Goal: Check status: Check status

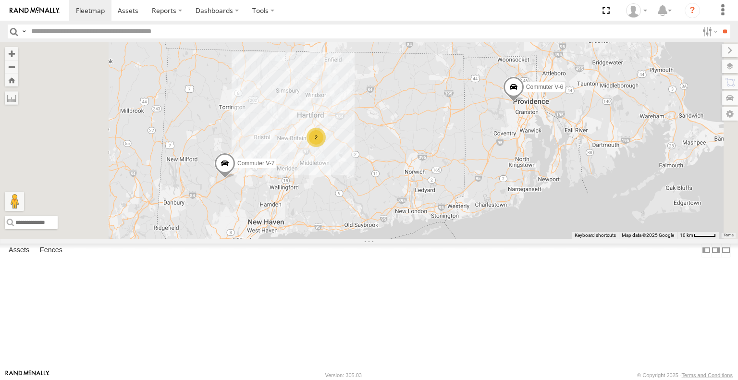
click at [524, 102] on span at bounding box center [513, 89] width 21 height 26
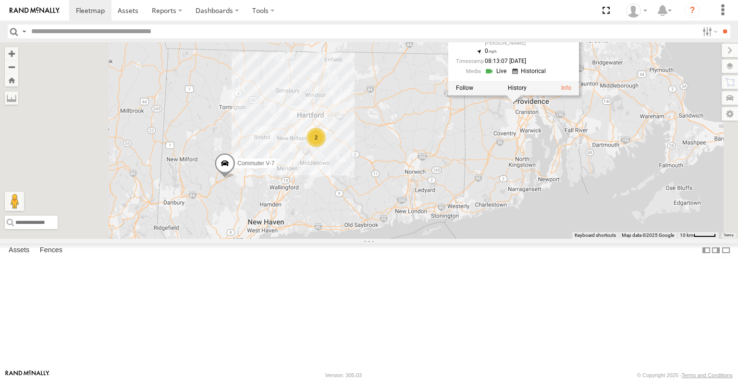
click at [612, 172] on div "2 Commuter V-7 Commuter V-6 Commuter V-6 All Assets US-6 [PERSON_NAME] 41.82071…" at bounding box center [369, 140] width 738 height 196
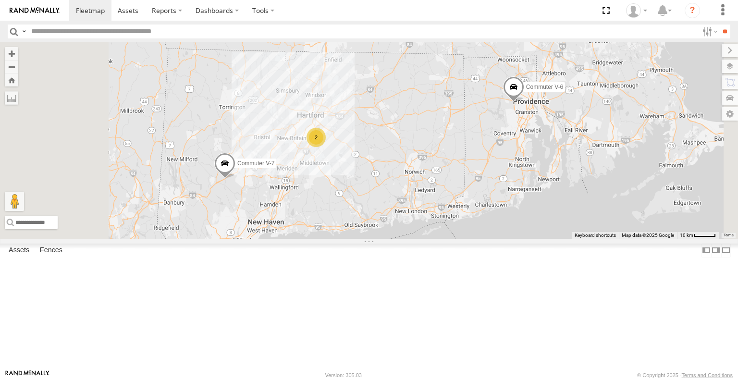
click at [590, 147] on div "2 Commuter V-7 Commuter V-6" at bounding box center [369, 140] width 738 height 196
click at [524, 102] on span at bounding box center [513, 89] width 21 height 26
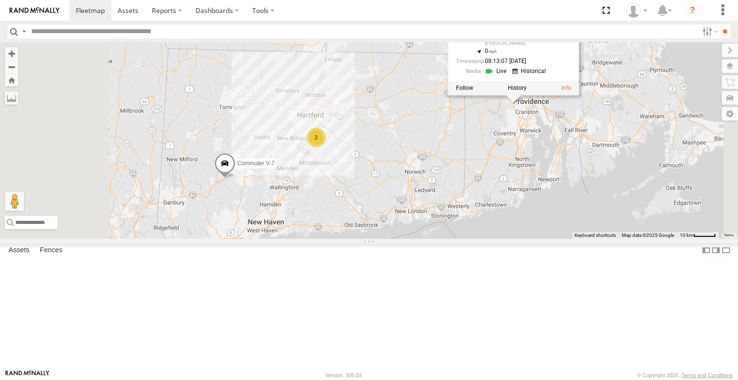
click at [579, 95] on div at bounding box center [513, 88] width 131 height 14
click at [526, 91] on label at bounding box center [517, 88] width 19 height 7
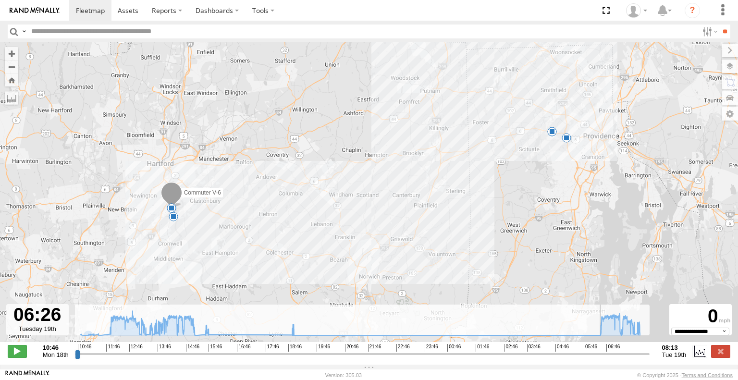
drag, startPoint x: 79, startPoint y: 359, endPoint x: 599, endPoint y: 328, distance: 521.5
click at [599, 349] on input "range" at bounding box center [362, 353] width 574 height 9
click at [17, 353] on span at bounding box center [17, 351] width 19 height 12
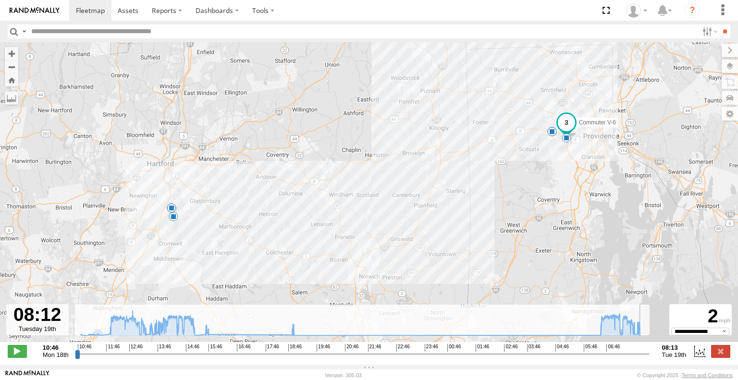
type input "**********"
drag, startPoint x: 184, startPoint y: 144, endPoint x: 97, endPoint y: 98, distance: 98.2
click at [97, 98] on div "Commuter V-6 11:17 Mon 13:15 Mon 15:07 Mon 15:38 Mon 18:53 Mon 07:50 Tue 08:03 …" at bounding box center [369, 197] width 738 height 310
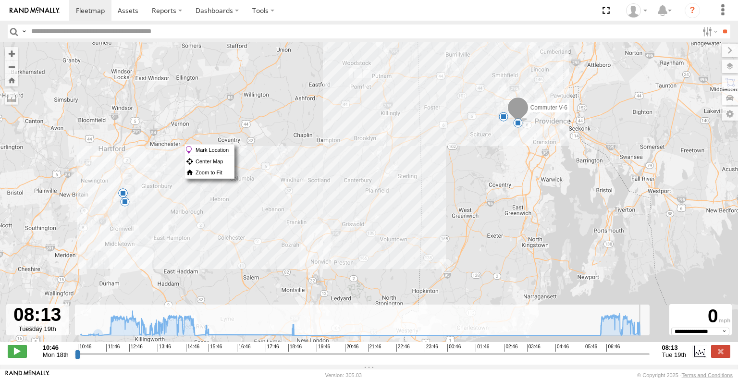
drag, startPoint x: 505, startPoint y: 176, endPoint x: 454, endPoint y: 159, distance: 53.6
click at [454, 159] on div "Commuter V-6 11:17 Mon 13:15 Mon 15:07 Mon 15:38 Mon 18:53 Mon 07:50 Tue 08:03 …" at bounding box center [369, 197] width 738 height 310
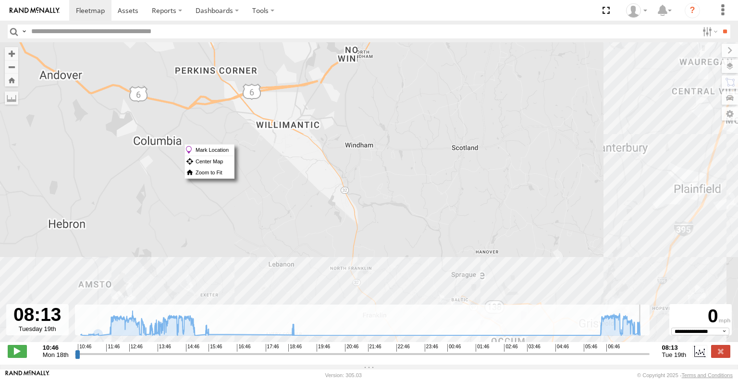
drag, startPoint x: 288, startPoint y: 178, endPoint x: 443, endPoint y: 74, distance: 186.3
click at [443, 75] on div "Commuter V-6 11:17 Mon 13:15 Mon 15:07 Mon 15:38 Mon 18:53 Mon 07:50 Tue 08:03 …" at bounding box center [369, 197] width 738 height 310
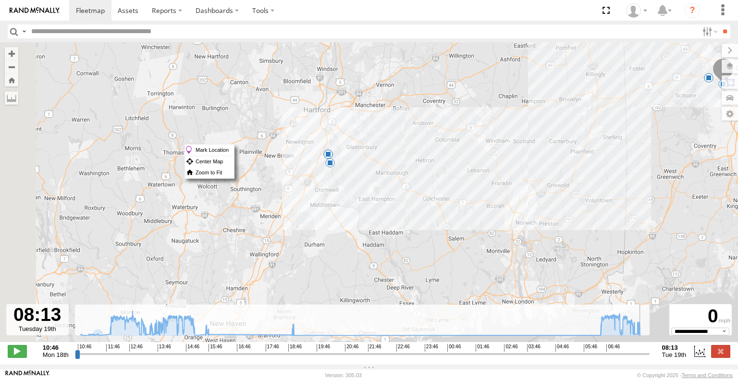
drag, startPoint x: 316, startPoint y: 120, endPoint x: 409, endPoint y: 157, distance: 99.3
click at [409, 157] on div "Commuter V-6 11:17 Mon 13:15 Mon 15:07 Mon 15:38 Mon 18:53 Mon 07:50 Tue 08:03 …" at bounding box center [369, 197] width 738 height 310
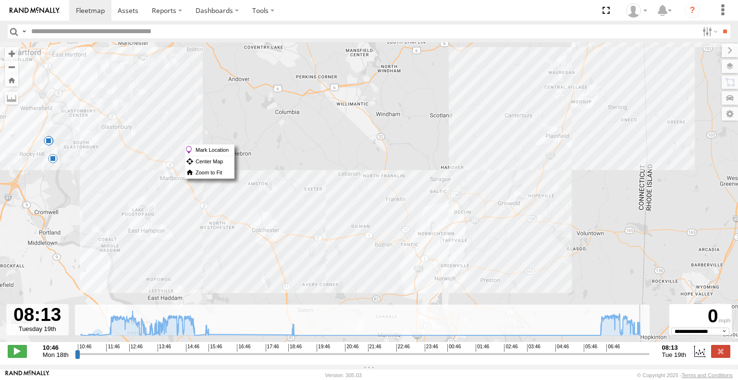
drag, startPoint x: 567, startPoint y: 129, endPoint x: 327, endPoint y: 131, distance: 239.6
click at [327, 131] on div "Commuter V-6 11:17 Mon 13:15 Mon 15:07 Mon 15:38 Mon 18:53 Mon 07:50 Tue 08:03 …" at bounding box center [369, 197] width 738 height 310
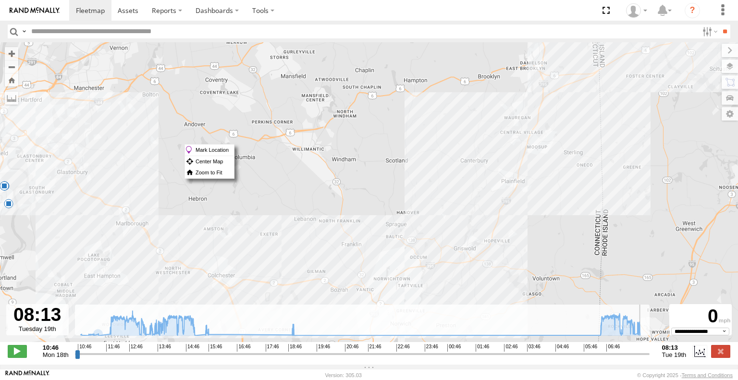
drag, startPoint x: 513, startPoint y: 112, endPoint x: 452, endPoint y: 200, distance: 107.4
click at [452, 200] on div "Commuter V-6 11:17 Mon 13:15 Mon 15:07 Mon 15:38 Mon 18:53 Mon 07:50 Tue 08:03 …" at bounding box center [369, 197] width 738 height 310
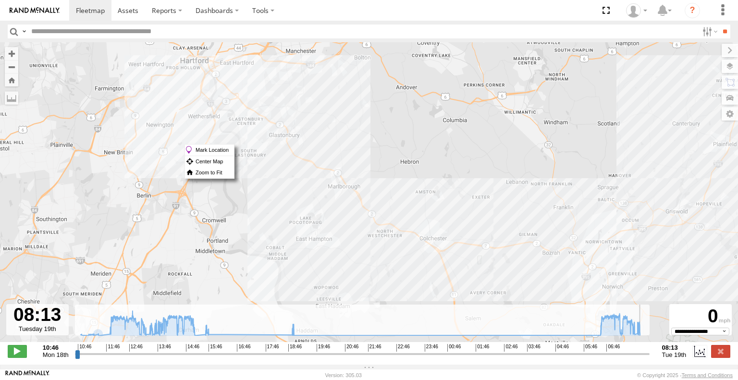
drag, startPoint x: 284, startPoint y: 195, endPoint x: 444, endPoint y: 130, distance: 172.1
click at [519, 111] on div "Commuter V-6 11:17 Mon 13:15 Mon 15:07 Mon 15:38 Mon 18:53 Mon 07:50 Tue 08:03 …" at bounding box center [369, 197] width 738 height 310
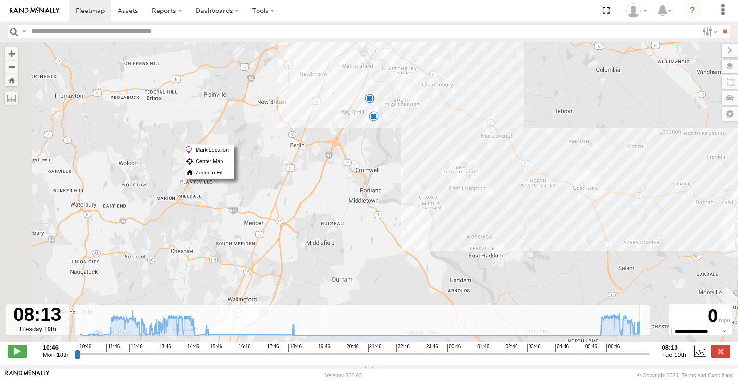
drag, startPoint x: 356, startPoint y: 177, endPoint x: 511, endPoint y: 125, distance: 163.6
click at [511, 125] on div "Commuter V-6 11:17 Mon 13:15 Mon 15:07 Mon 15:38 Mon 18:53 Mon 07:50 Tue 08:03 …" at bounding box center [369, 197] width 738 height 310
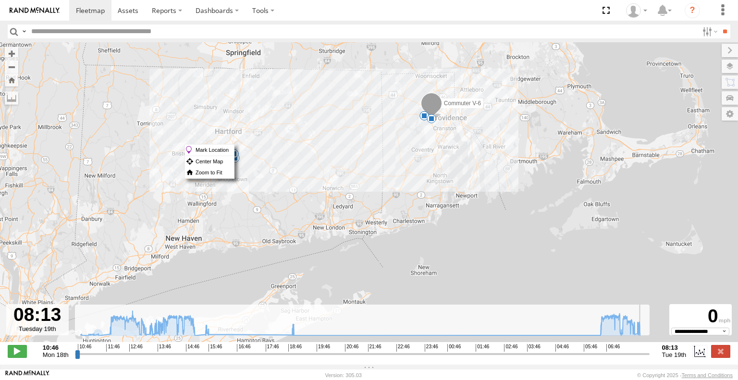
drag, startPoint x: 569, startPoint y: 105, endPoint x: 418, endPoint y: 96, distance: 151.5
click at [418, 96] on div "Commuter V-6 11:17 Mon 13:15 Mon 15:07 Mon 15:38 Mon 18:53 Mon 07:50 Tue 08:03 …" at bounding box center [369, 197] width 738 height 310
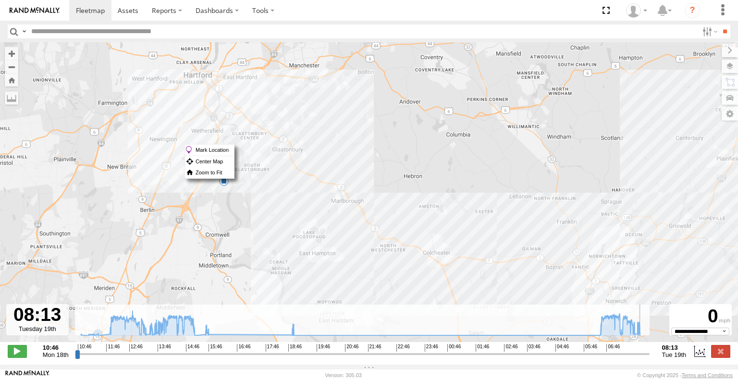
drag, startPoint x: 305, startPoint y: 141, endPoint x: 426, endPoint y: 97, distance: 129.1
click at [426, 97] on div "Commuter V-6 11:17 Mon 13:15 Mon 15:07 Mon 15:38 Mon 18:53 Mon 07:50 Tue 08:03 …" at bounding box center [369, 197] width 738 height 310
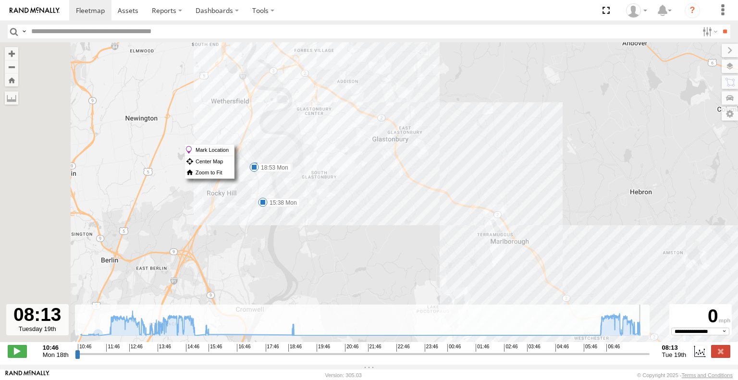
drag, startPoint x: 316, startPoint y: 131, endPoint x: 446, endPoint y: 98, distance: 134.2
click at [446, 98] on div "Commuter V-6 11:17 Mon 13:15 Mon 15:07 Mon 15:38 Mon 18:53 Mon 07:50 Tue 08:03 …" at bounding box center [369, 197] width 738 height 310
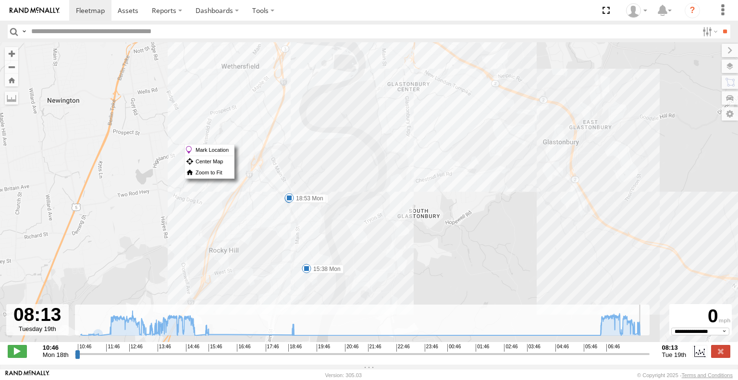
drag, startPoint x: 328, startPoint y: 129, endPoint x: 335, endPoint y: 130, distance: 7.8
click at [335, 130] on div "Commuter V-6 11:17 Mon 13:15 Mon 15:07 Mon 15:38 Mon 18:53 Mon 07:50 Tue 08:03 …" at bounding box center [369, 197] width 738 height 310
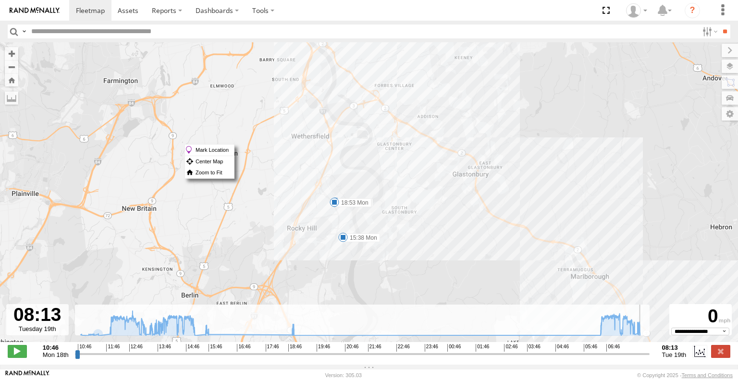
drag, startPoint x: 364, startPoint y: 134, endPoint x: 380, endPoint y: 153, distance: 24.5
click at [380, 153] on div "Commuter V-6 11:17 Mon 13:15 Mon 15:07 Mon 15:38 Mon 18:53 Mon 07:50 Tue 08:03 …" at bounding box center [369, 197] width 738 height 310
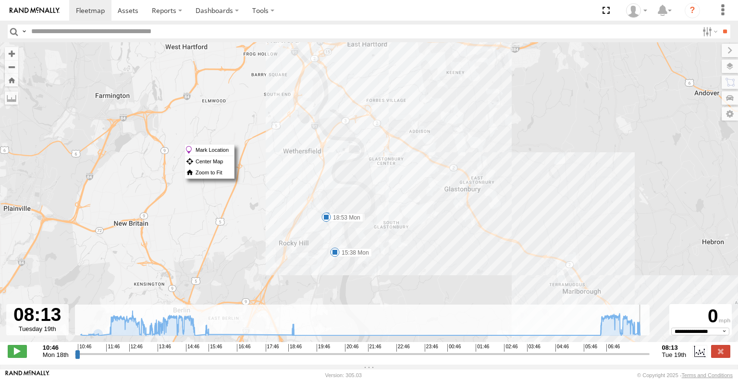
drag, startPoint x: 392, startPoint y: 146, endPoint x: 380, endPoint y: 160, distance: 19.1
click at [380, 160] on div "Commuter V-6 11:17 Mon 13:15 Mon 15:07 Mon 15:38 Mon 18:53 Mon 07:50 Tue 08:03 …" at bounding box center [369, 197] width 738 height 310
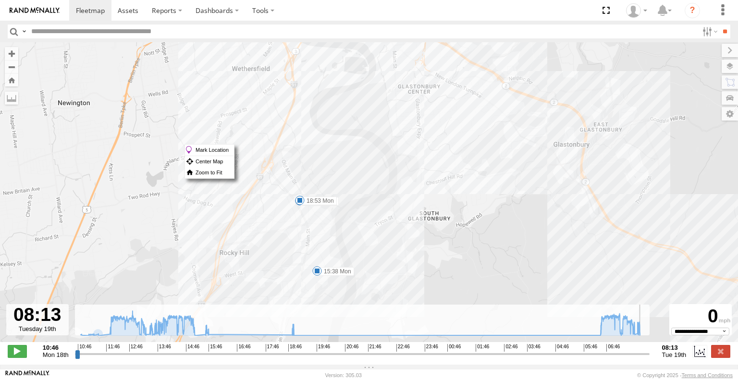
drag, startPoint x: 369, startPoint y: 221, endPoint x: 378, endPoint y: 170, distance: 51.2
click at [378, 170] on div "Commuter V-6 11:17 Mon 13:15 Mon 15:07 Mon 15:38 Mon 18:53 Mon 07:50 Tue 08:03 …" at bounding box center [369, 197] width 738 height 310
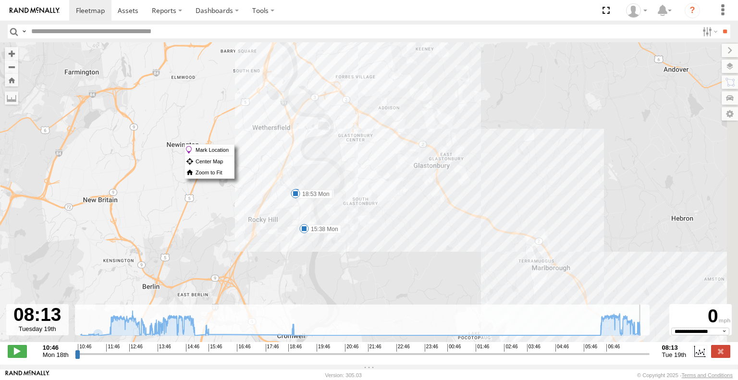
drag, startPoint x: 437, startPoint y: 213, endPoint x: 250, endPoint y: 166, distance: 193.6
click at [250, 166] on div "Commuter V-6 11:17 Mon 13:15 Mon 15:07 Mon 15:38 Mon 18:53 Mon 07:50 Tue 08:03 …" at bounding box center [369, 197] width 738 height 310
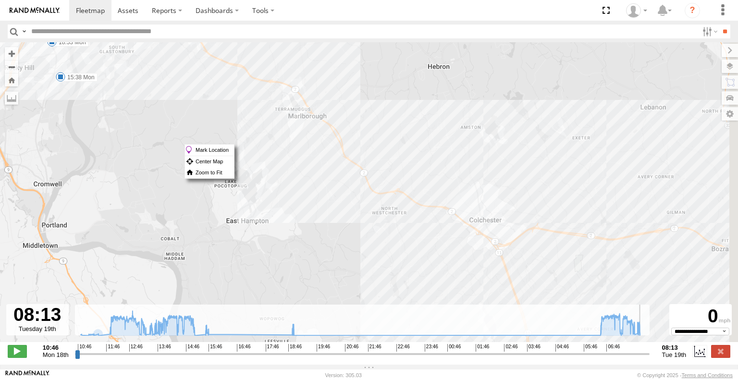
drag, startPoint x: 409, startPoint y: 161, endPoint x: 340, endPoint y: 93, distance: 97.1
click at [340, 93] on div "Commuter V-6 11:17 Mon 13:15 Mon 15:07 Mon 15:38 Mon 18:53 Mon 07:50 Tue 08:03 …" at bounding box center [369, 197] width 738 height 310
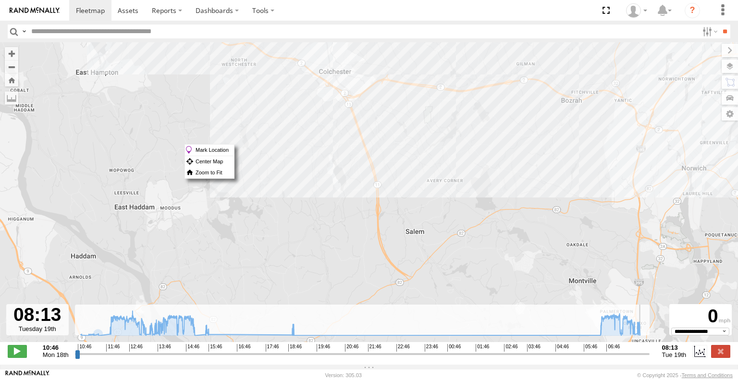
drag, startPoint x: 475, startPoint y: 210, endPoint x: 309, endPoint y: 241, distance: 169.0
click at [309, 241] on div "Commuter V-6 11:17 Mon 13:15 Mon 15:07 Mon 15:38 Mon 18:53 Mon 07:50 Tue 08:03 …" at bounding box center [369, 197] width 738 height 310
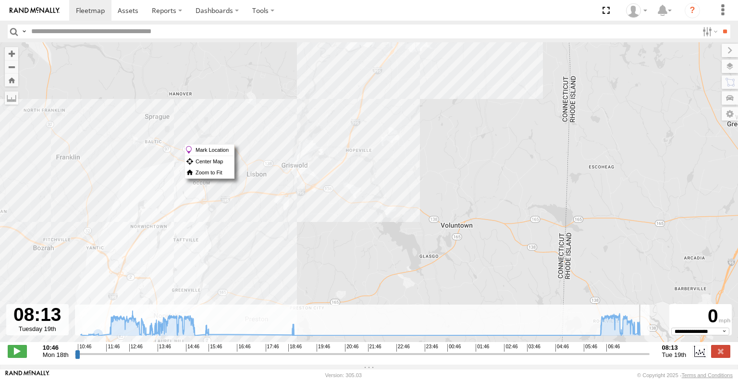
drag, startPoint x: 547, startPoint y: 201, endPoint x: 517, endPoint y: 270, distance: 75.5
click at [517, 265] on div "Commuter V-6 11:17 Mon 13:15 Mon 15:07 Mon 15:38 Mon 18:53 Mon 07:50 Tue 08:03 …" at bounding box center [369, 197] width 738 height 310
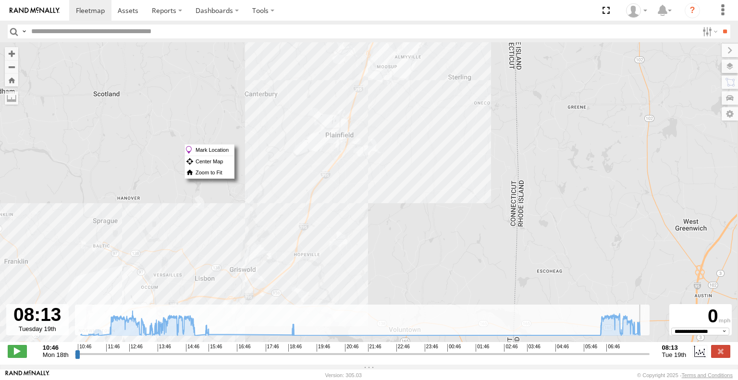
drag, startPoint x: 524, startPoint y: 165, endPoint x: 480, endPoint y: 210, distance: 63.8
click at [485, 211] on div "Commuter V-6 11:17 Mon 13:15 Mon 15:07 Mon 15:38 Mon 18:53 Mon 07:50 Tue 08:03 …" at bounding box center [369, 197] width 738 height 310
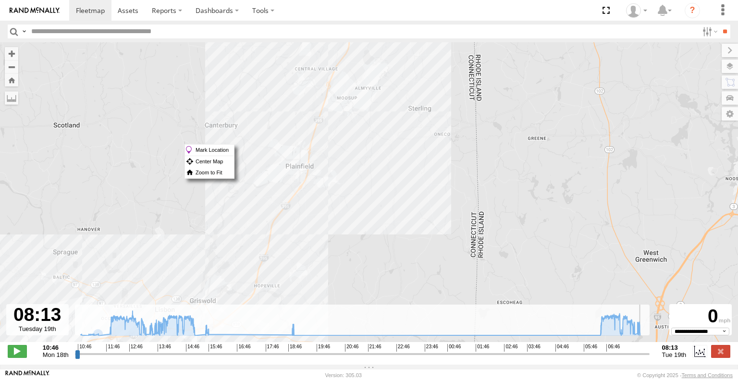
drag, startPoint x: 513, startPoint y: 115, endPoint x: 550, endPoint y: 238, distance: 128.4
click at [550, 238] on div "Commuter V-6 11:17 Mon 13:15 Mon 15:07 Mon 15:38 Mon 18:53 Mon 07:50 Tue 08:03 …" at bounding box center [369, 197] width 738 height 310
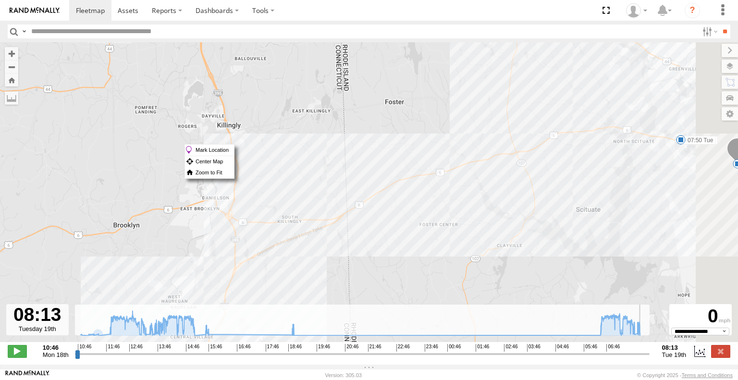
drag, startPoint x: 618, startPoint y: 158, endPoint x: 425, endPoint y: 222, distance: 202.3
click at [425, 222] on div "Commuter V-6 11:17 Mon 13:15 Mon 15:07 Mon 15:38 Mon 18:53 Mon 07:50 Tue 08:03 …" at bounding box center [369, 197] width 738 height 310
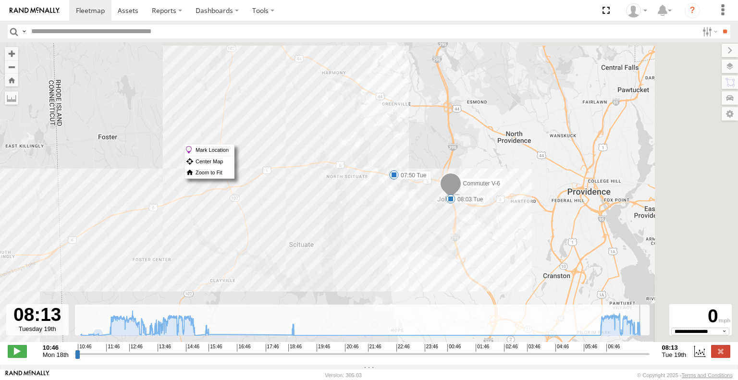
drag, startPoint x: 668, startPoint y: 170, endPoint x: 383, endPoint y: 208, distance: 288.2
click at [383, 208] on div "Commuter V-6 11:17 Mon 13:15 Mon 15:07 Mon 15:38 Mon 18:53 Mon 07:50 Tue 08:03 …" at bounding box center [369, 197] width 738 height 310
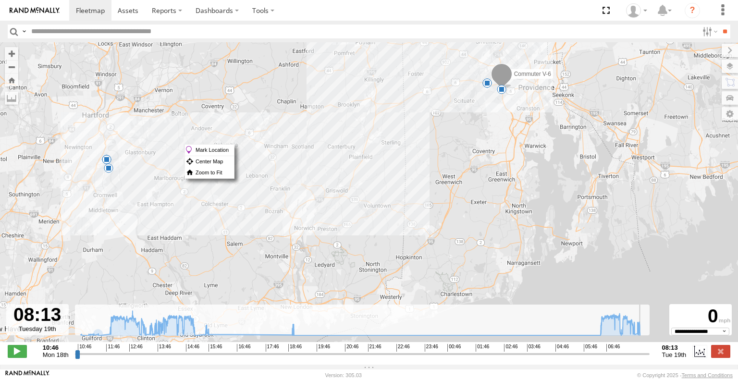
drag, startPoint x: 281, startPoint y: 272, endPoint x: 477, endPoint y: 96, distance: 263.2
click at [477, 96] on div "Commuter V-6 11:17 Mon 13:15 Mon 15:07 Mon 15:38 Mon 18:53 Mon 07:50 Tue 08:03 …" at bounding box center [369, 197] width 738 height 310
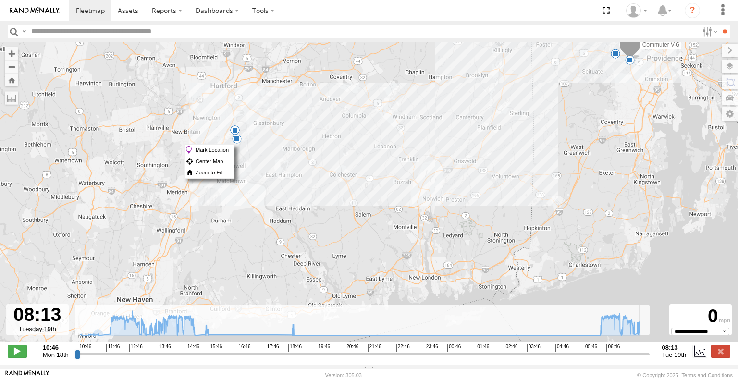
drag, startPoint x: 375, startPoint y: 192, endPoint x: 485, endPoint y: 269, distance: 134.4
click at [485, 270] on div "Commuter V-6 11:17 Mon 13:15 Mon 15:07 Mon 15:38 Mon 18:53 Mon 07:50 Tue 08:03 …" at bounding box center [369, 197] width 738 height 310
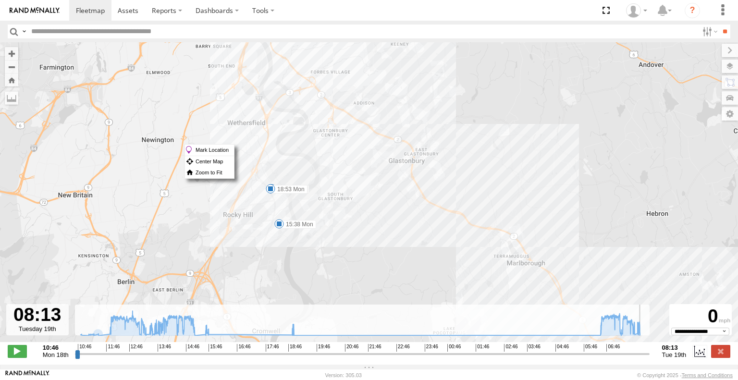
drag, startPoint x: 478, startPoint y: 180, endPoint x: 310, endPoint y: 159, distance: 169.9
click at [310, 159] on div "Commuter V-6 11:17 Mon 13:15 Mon 15:07 Mon 15:38 Mon 18:53 Mon 07:50 Tue 08:03 …" at bounding box center [369, 197] width 738 height 310
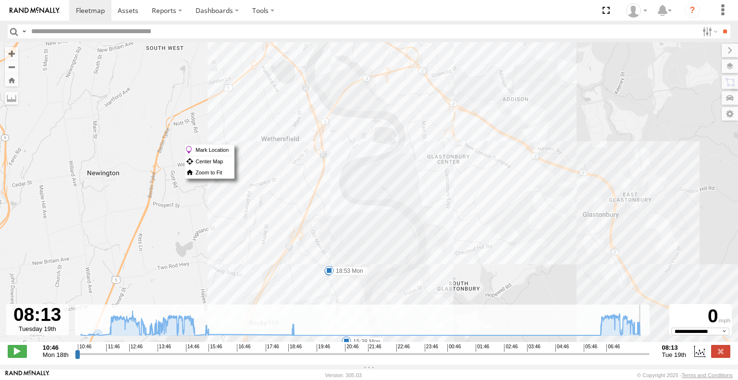
drag, startPoint x: 279, startPoint y: 138, endPoint x: 411, endPoint y: 212, distance: 151.2
click at [411, 212] on div "Commuter V-6 11:17 Mon 13:15 Mon 15:07 Mon 15:38 Mon 18:53 Mon 07:50 Tue 08:03 …" at bounding box center [369, 197] width 738 height 310
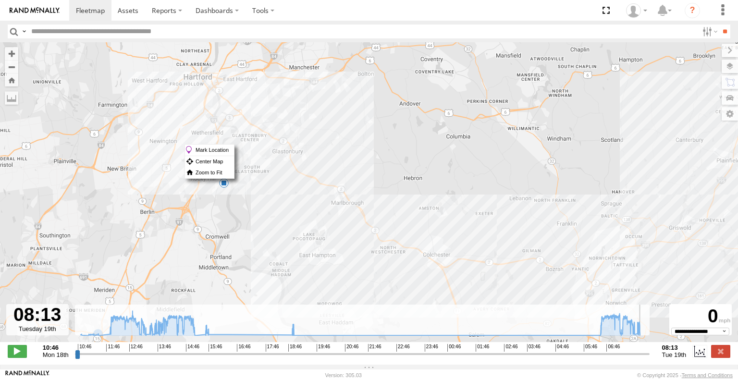
drag, startPoint x: 558, startPoint y: 190, endPoint x: 368, endPoint y: 147, distance: 194.4
click at [368, 147] on div "Commuter V-6 11:17 Mon 13:15 Mon 15:07 Mon 15:38 Mon 18:53 Mon 07:50 Tue 08:03 …" at bounding box center [369, 197] width 738 height 310
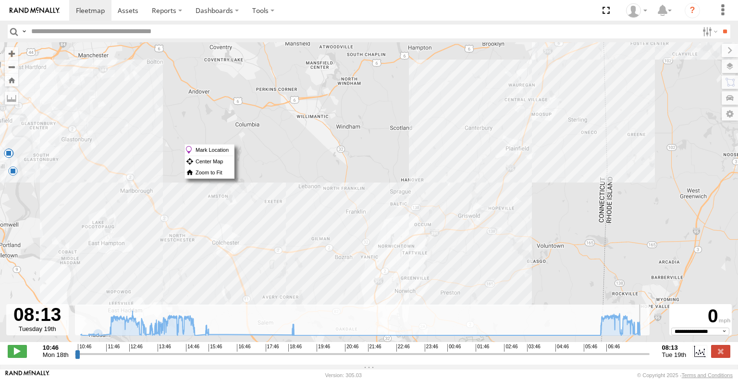
drag, startPoint x: 587, startPoint y: 178, endPoint x: 373, endPoint y: 165, distance: 214.6
click at [373, 165] on div "Commuter V-6 11:17 Mon 13:15 Mon 15:07 Mon 15:38 Mon 18:53 Mon 07:50 Tue 08:03 …" at bounding box center [369, 197] width 738 height 310
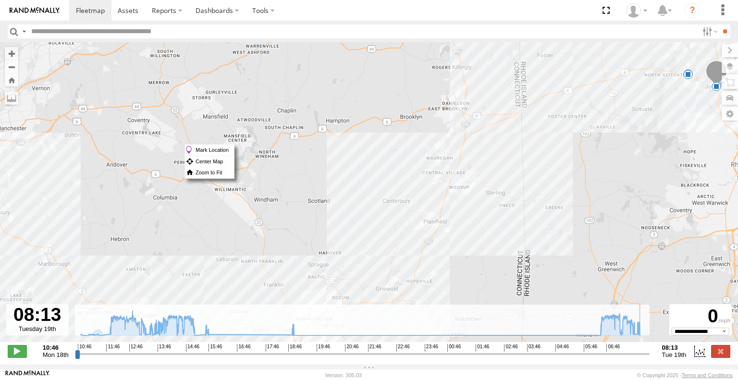
drag, startPoint x: 505, startPoint y: 157, endPoint x: 419, endPoint y: 231, distance: 114.1
click at [421, 232] on div "Commuter V-6 11:17 Mon 13:15 Mon 15:07 Mon 15:38 Mon 18:53 Mon 07:50 Tue 08:03 …" at bounding box center [369, 197] width 738 height 310
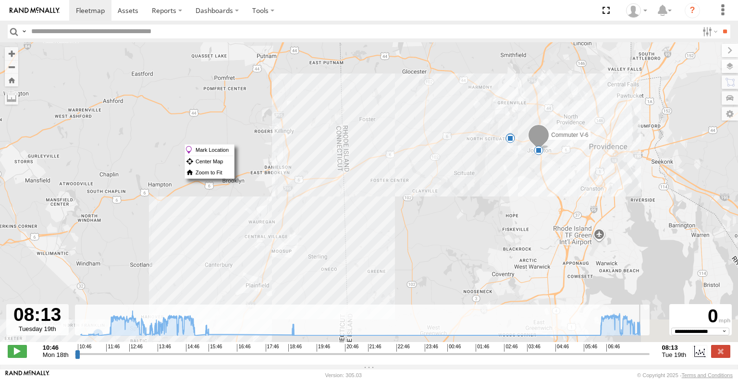
drag, startPoint x: 609, startPoint y: 125, endPoint x: 426, endPoint y: 186, distance: 193.0
click at [429, 187] on div "Commuter V-6 11:17 Mon 13:15 Mon 15:07 Mon 15:38 Mon 18:53 Mon 07:50 Tue 08:03 …" at bounding box center [369, 197] width 738 height 310
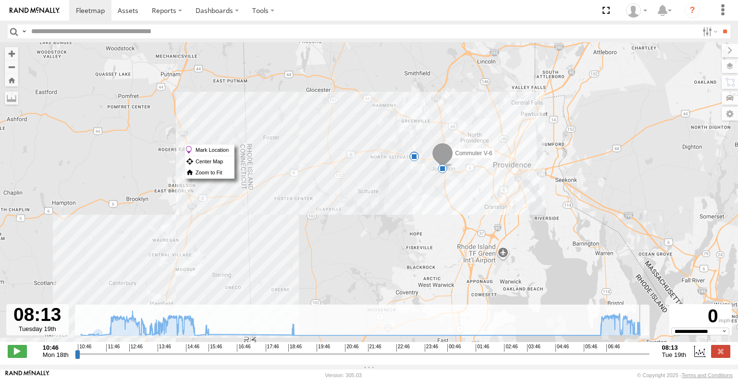
drag, startPoint x: 536, startPoint y: 186, endPoint x: 448, endPoint y: 201, distance: 89.5
click at [448, 201] on div "Commuter V-6 11:17 Mon 13:15 Mon 15:07 Mon 15:38 Mon 18:53 Mon 07:50 Tue 08:03 …" at bounding box center [369, 197] width 738 height 310
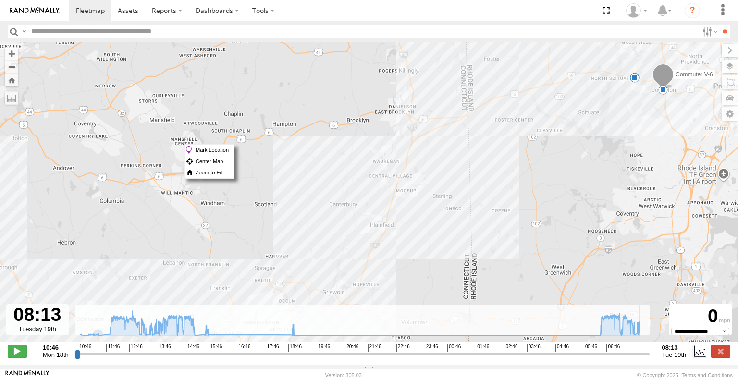
drag, startPoint x: 336, startPoint y: 228, endPoint x: 575, endPoint y: 137, distance: 255.6
click at [566, 144] on div "Commuter V-6 11:17 Mon 13:15 Mon 15:07 Mon 15:38 Mon 18:53 Mon 07:50 Tue 08:03 …" at bounding box center [369, 197] width 738 height 310
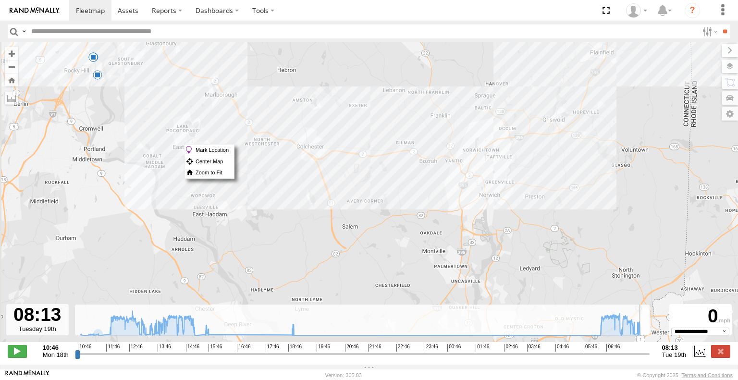
drag, startPoint x: 408, startPoint y: 242, endPoint x: 621, endPoint y: 73, distance: 272.2
click at [621, 73] on div "Commuter V-6 11:17 Mon 13:15 Mon 15:07 Mon 15:38 Mon 18:53 Mon 07:50 Tue 08:03 …" at bounding box center [369, 197] width 738 height 310
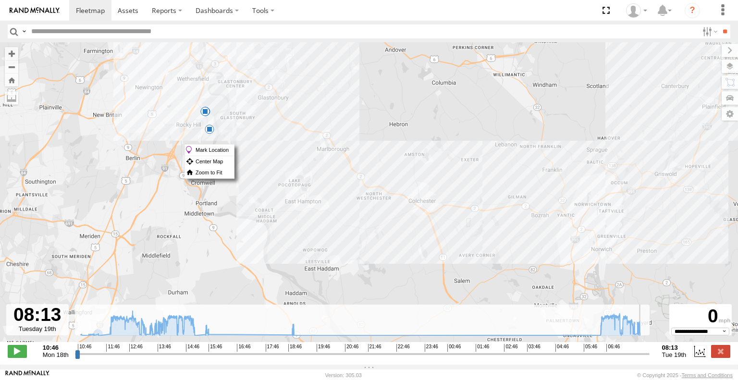
drag, startPoint x: 302, startPoint y: 105, endPoint x: 458, endPoint y: 194, distance: 180.2
click at [458, 194] on div "Commuter V-6 11:17 Mon 13:15 Mon 15:07 Mon 15:38 Mon 18:53 Mon 07:50 Tue 08:03 …" at bounding box center [369, 197] width 738 height 310
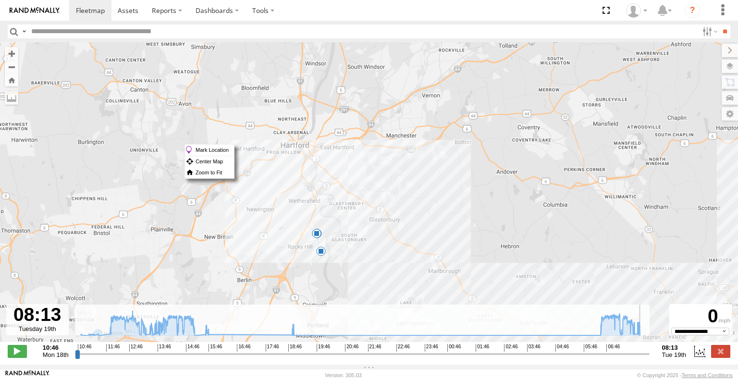
drag, startPoint x: 344, startPoint y: 119, endPoint x: 411, endPoint y: 217, distance: 118.5
click at [411, 217] on div "Commuter V-6 11:17 Mon 13:15 Mon 15:07 Mon 15:38 Mon 18:53 Mon 07:50 Tue 08:03 …" at bounding box center [369, 197] width 738 height 310
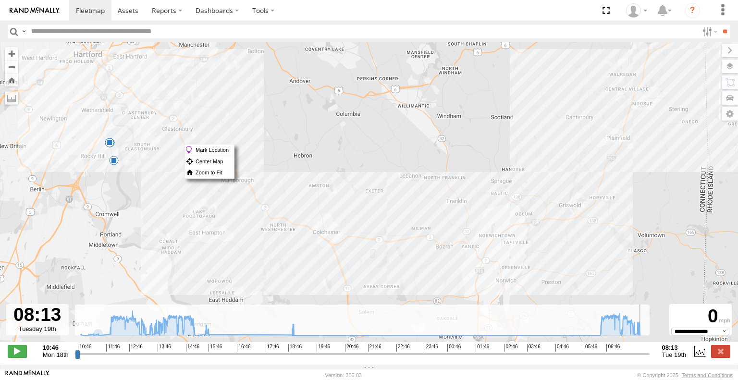
drag, startPoint x: 516, startPoint y: 226, endPoint x: 413, endPoint y: 173, distance: 115.8
click at [415, 173] on div "Commuter V-6 11:17 Mon 13:15 Mon 15:07 Mon 15:38 Mon 18:53 Mon 07:50 Tue 08:03 …" at bounding box center [369, 197] width 738 height 310
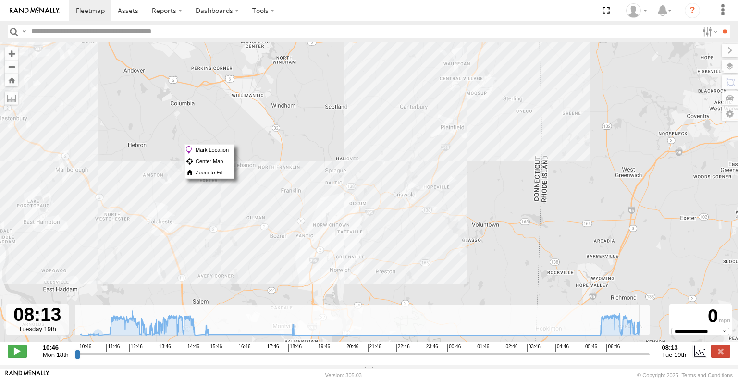
drag, startPoint x: 565, startPoint y: 217, endPoint x: 370, endPoint y: 205, distance: 195.3
click at [371, 205] on div "Commuter V-6 11:17 Mon 13:15 Mon 15:07 Mon 15:38 Mon 18:53 Mon 07:50 Tue 08:03 …" at bounding box center [369, 197] width 738 height 310
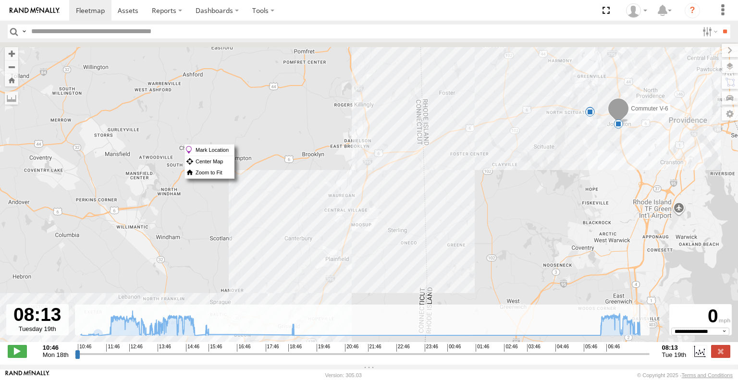
drag, startPoint x: 592, startPoint y: 119, endPoint x: 506, endPoint y: 257, distance: 163.2
click at [506, 257] on div "Commuter V-6 11:17 Mon 13:15 Mon 15:07 Mon 15:38 Mon 18:53 Mon 07:50 Tue 08:03 …" at bounding box center [369, 197] width 738 height 310
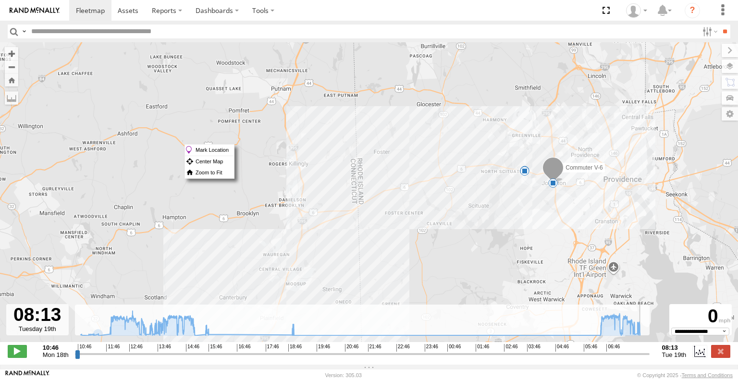
drag, startPoint x: 602, startPoint y: 170, endPoint x: 536, endPoint y: 225, distance: 85.9
click at [536, 225] on div "Commuter V-6 11:17 Mon 13:15 Mon 15:07 Mon 15:38 Mon 18:53 Mon 07:50 Tue 08:03 …" at bounding box center [369, 197] width 738 height 310
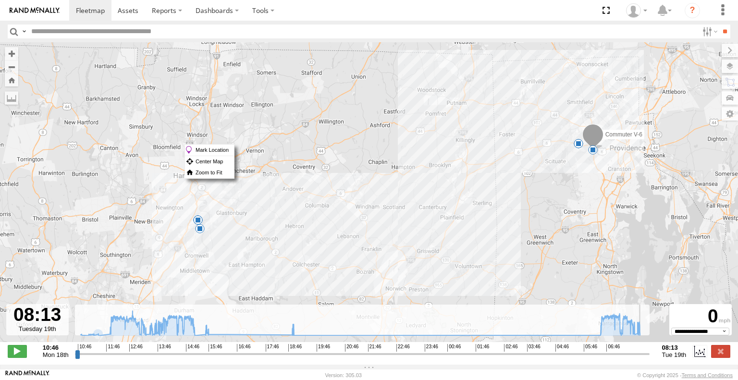
drag, startPoint x: 467, startPoint y: 227, endPoint x: 522, endPoint y: 184, distance: 69.4
click at [522, 184] on div "Commuter V-6 11:17 Mon 13:15 Mon 15:07 Mon 15:38 Mon 18:53 Mon 07:50 Tue 08:03 …" at bounding box center [369, 197] width 738 height 310
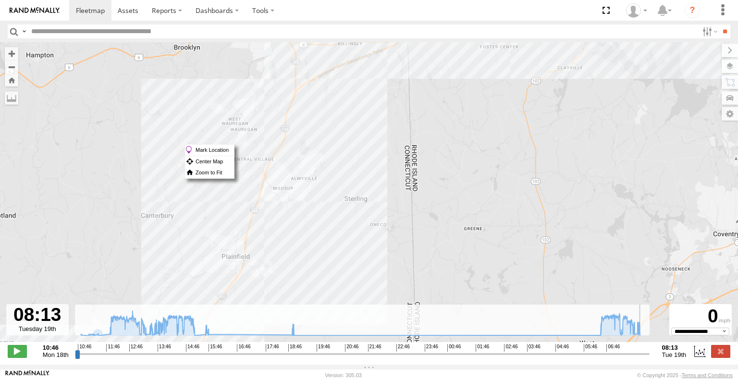
drag, startPoint x: 591, startPoint y: 151, endPoint x: 448, endPoint y: 264, distance: 182.5
click at [448, 264] on div "Commuter V-6 11:17 Mon 13:15 Mon 15:07 Mon 15:38 Mon 18:53 Mon 07:50 Tue 08:03 …" at bounding box center [369, 197] width 738 height 310
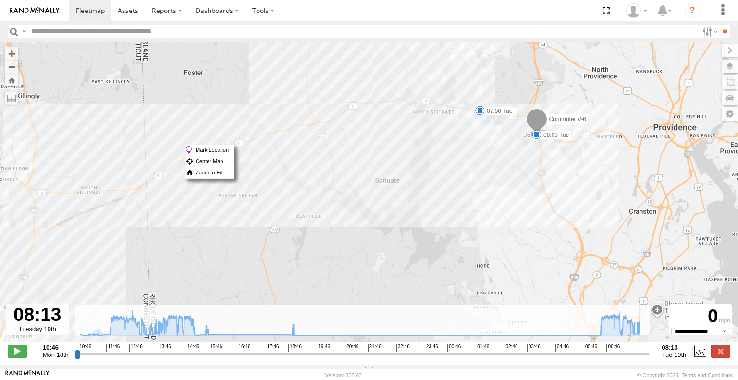
drag, startPoint x: 601, startPoint y: 159, endPoint x: 425, endPoint y: 199, distance: 180.8
click at [425, 199] on div "Commuter V-6 11:17 Mon 13:15 Mon 15:07 Mon 15:38 Mon 18:53 Mon 07:50 Tue 08:03 …" at bounding box center [369, 197] width 738 height 310
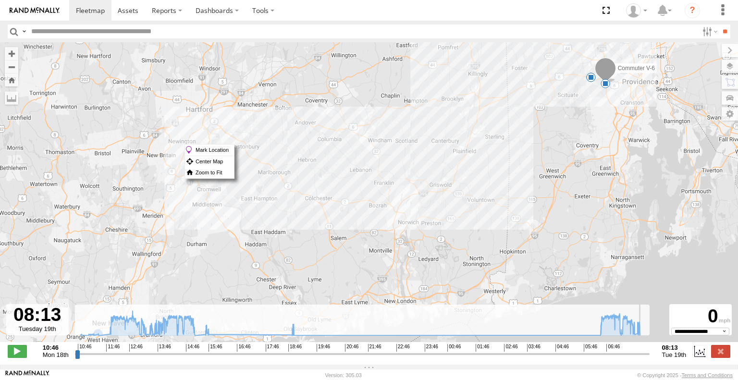
drag, startPoint x: 386, startPoint y: 207, endPoint x: 492, endPoint y: 174, distance: 111.6
click at [491, 172] on div "Commuter V-6 11:17 Mon 13:15 Mon 15:07 Mon 15:38 Mon 18:53 Mon 07:50 Tue 08:03 …" at bounding box center [369, 197] width 738 height 310
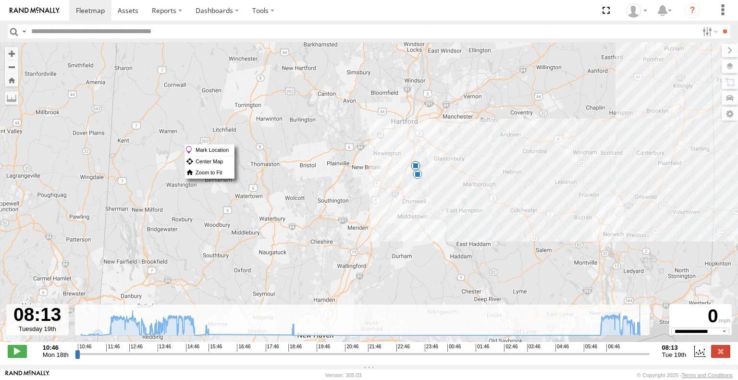
drag, startPoint x: 304, startPoint y: 199, endPoint x: 520, endPoint y: 194, distance: 215.7
click at [520, 194] on div "Commuter V-6 11:17 Mon 13:15 Mon 15:07 Mon 15:38 Mon 18:53 Mon 07:50 Tue 08:03 …" at bounding box center [369, 197] width 738 height 310
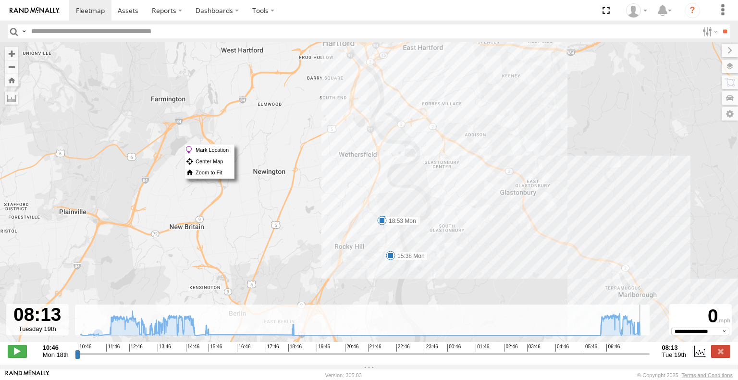
drag, startPoint x: 363, startPoint y: 119, endPoint x: 432, endPoint y: 221, distance: 122.8
click at [437, 230] on div "Commuter V-6 11:17 Mon 13:15 Mon 15:07 Mon 15:38 Mon 18:53 Mon 07:50 Tue 08:03 …" at bounding box center [369, 197] width 738 height 310
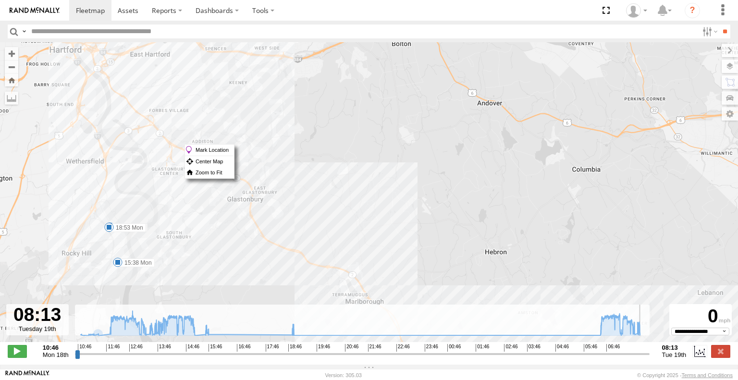
drag, startPoint x: 553, startPoint y: 211, endPoint x: 206, endPoint y: 182, distance: 348.8
click at [214, 186] on div "Commuter V-6 11:17 Mon 13:15 Mon 15:07 Mon 15:38 Mon 18:53 Mon 07:50 Tue 08:03 …" at bounding box center [369, 197] width 738 height 310
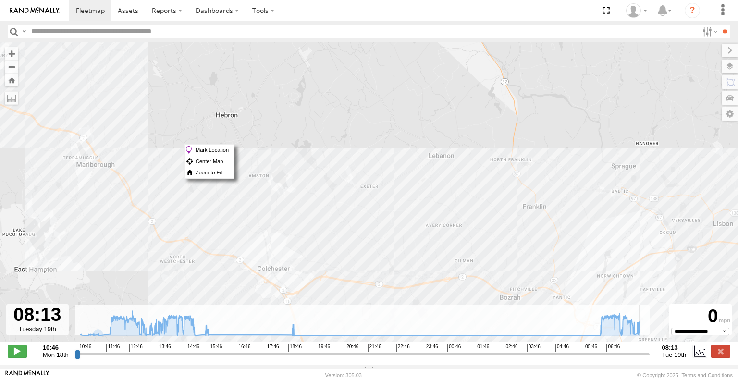
drag, startPoint x: 613, startPoint y: 219, endPoint x: 393, endPoint y: 88, distance: 255.8
click at [394, 88] on div "Commuter V-6 11:17 Mon 13:15 Mon 15:07 Mon 15:38 Mon 18:53 Mon 07:50 Tue 08:03 …" at bounding box center [369, 197] width 738 height 310
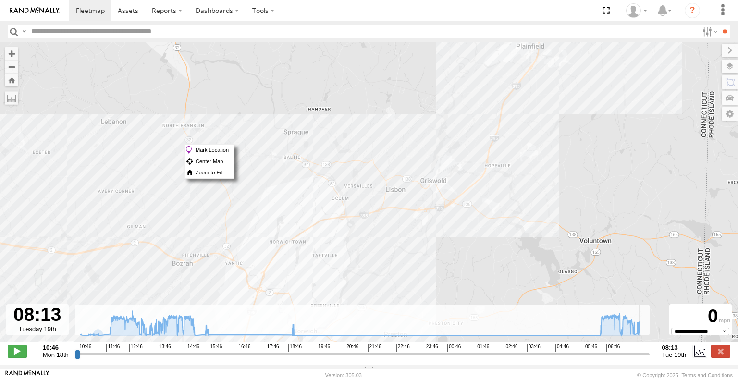
drag, startPoint x: 645, startPoint y: 206, endPoint x: 342, endPoint y: 250, distance: 306.8
click at [342, 250] on div "Commuter V-6 11:17 Mon 13:15 Mon 15:07 Mon 15:38 Mon 18:53 Mon 07:50 Tue 08:03 …" at bounding box center [369, 197] width 738 height 310
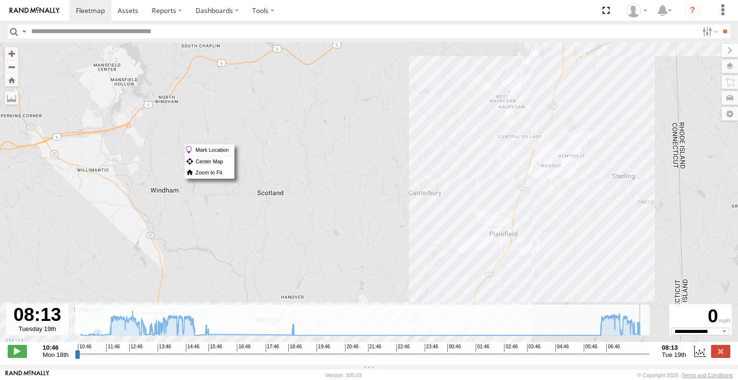
drag, startPoint x: 616, startPoint y: 120, endPoint x: 560, endPoint y: 235, distance: 128.0
click at [567, 240] on div "Commuter V-6 11:17 Mon 13:15 Mon 15:07 Mon 15:38 Mon 18:53 Mon 07:50 Tue 08:03 …" at bounding box center [369, 197] width 738 height 310
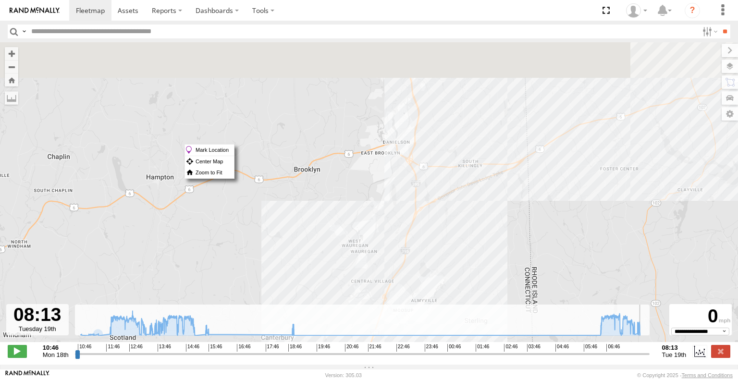
drag, startPoint x: 643, startPoint y: 108, endPoint x: 492, endPoint y: 268, distance: 220.5
click at [492, 268] on div "Commuter V-6 11:17 Mon 13:15 Mon 15:07 Mon 15:38 Mon 18:53 Mon 07:50 Tue 08:03 …" at bounding box center [369, 197] width 738 height 310
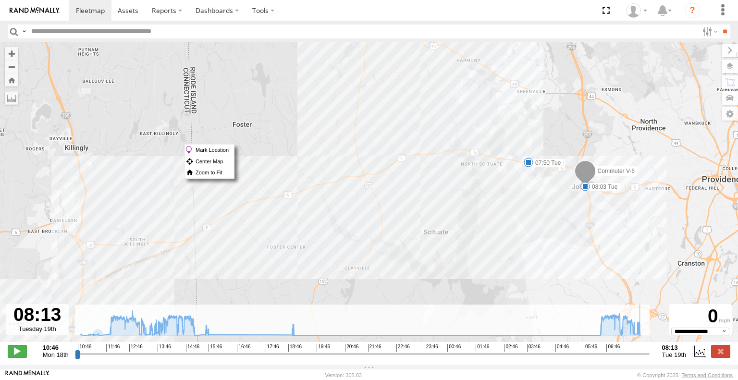
drag, startPoint x: 632, startPoint y: 205, endPoint x: 336, endPoint y: 235, distance: 297.4
click at [336, 235] on div "Commuter V-6 11:17 Mon 13:15 Mon 15:07 Mon 15:38 Mon 18:53 Mon 07:50 Tue 08:03 …" at bounding box center [369, 197] width 738 height 310
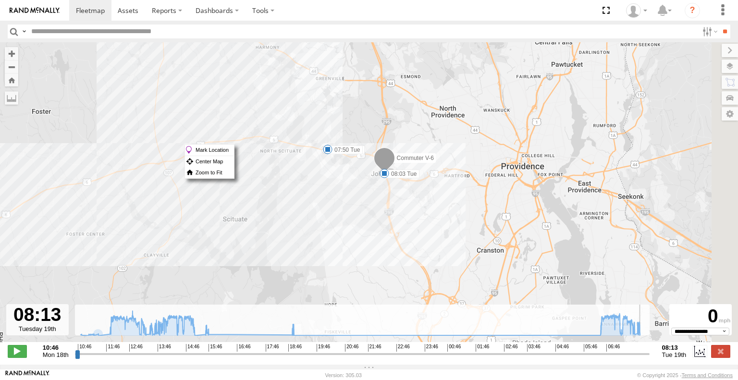
drag, startPoint x: 564, startPoint y: 245, endPoint x: 354, endPoint y: 230, distance: 210.9
click at [354, 230] on div "Commuter V-6 11:17 Mon 13:15 Mon 15:07 Mon 15:38 Mon 18:53 Mon 07:50 Tue 08:03 …" at bounding box center [369, 197] width 738 height 310
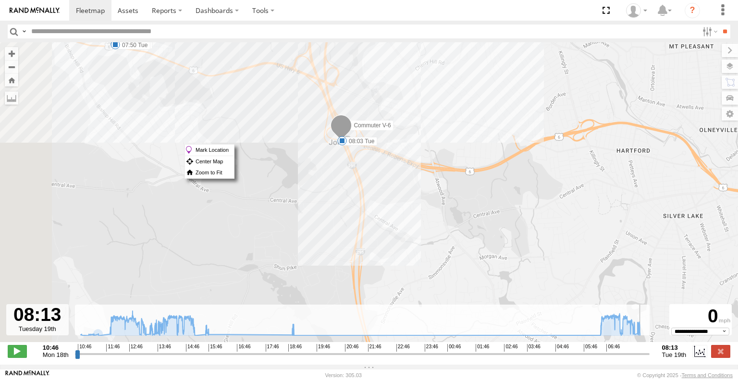
drag, startPoint x: 347, startPoint y: 189, endPoint x: 434, endPoint y: 263, distance: 114.2
click at [433, 263] on div "Commuter V-6 11:17 Mon 13:15 Mon 15:07 Mon 15:38 Mon 18:53 Mon 07:50 Tue 08:03 …" at bounding box center [369, 197] width 738 height 310
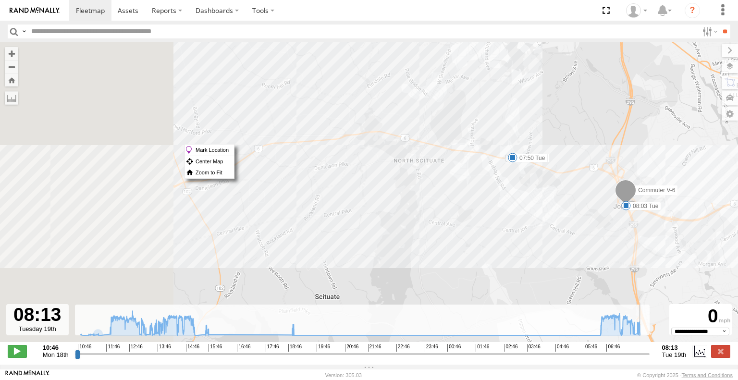
drag, startPoint x: 244, startPoint y: 245, endPoint x: 472, endPoint y: 225, distance: 228.5
click at [471, 225] on div "Commuter V-6 11:17 Mon 13:15 Mon 15:07 Mon 15:38 Mon 18:53 Mon 07:50 Tue 08:03 …" at bounding box center [369, 197] width 738 height 310
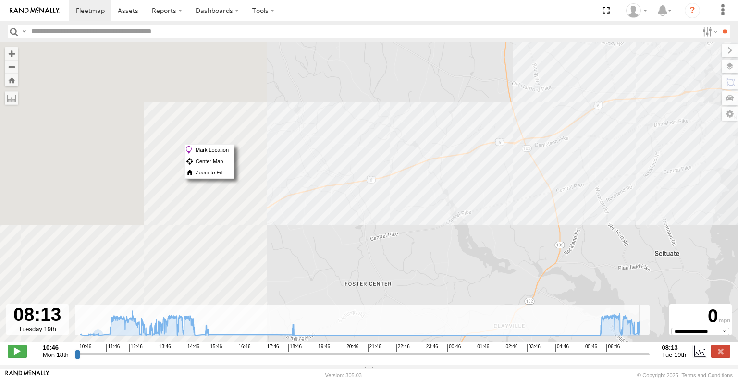
drag, startPoint x: 170, startPoint y: 267, endPoint x: 510, endPoint y: 226, distance: 342.4
click at [510, 226] on div "Commuter V-6 11:17 Mon 13:15 Mon 15:07 Mon 15:38 Mon 18:53 Mon 07:50 Tue 08:03 …" at bounding box center [369, 197] width 738 height 310
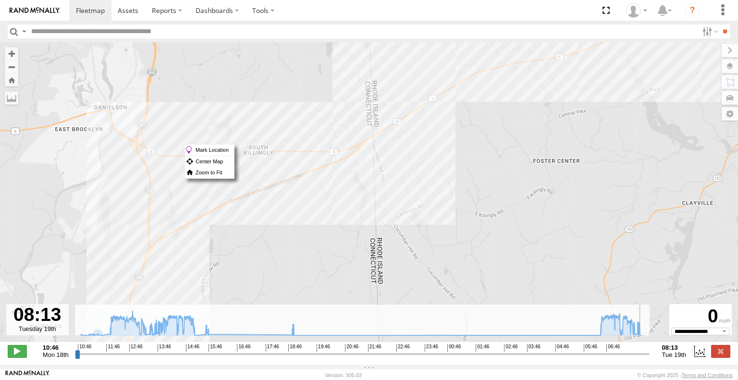
drag, startPoint x: 243, startPoint y: 279, endPoint x: 433, endPoint y: 153, distance: 227.2
click at [433, 153] on div "Commuter V-6 11:17 Mon 13:15 Mon 15:07 Mon 15:38 Mon 18:53 Mon 07:50 Tue 08:03 …" at bounding box center [369, 197] width 738 height 310
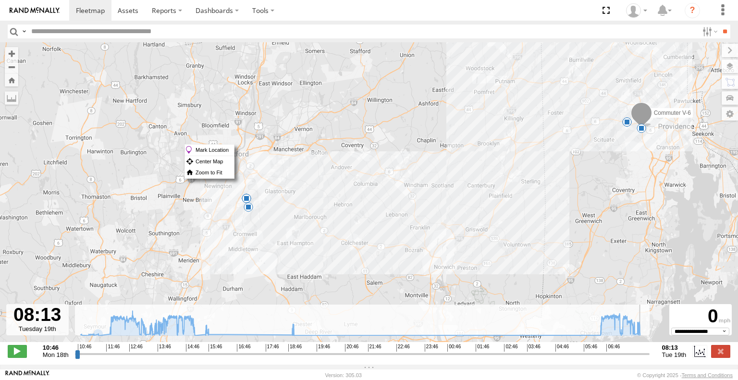
drag, startPoint x: 240, startPoint y: 210, endPoint x: 437, endPoint y: 169, distance: 201.2
click at [437, 169] on div "Commuter V-6 11:17 Mon 13:15 Mon 15:07 Mon 15:38 Mon 18:53 Mon 07:50 Tue 08:03 …" at bounding box center [369, 197] width 738 height 310
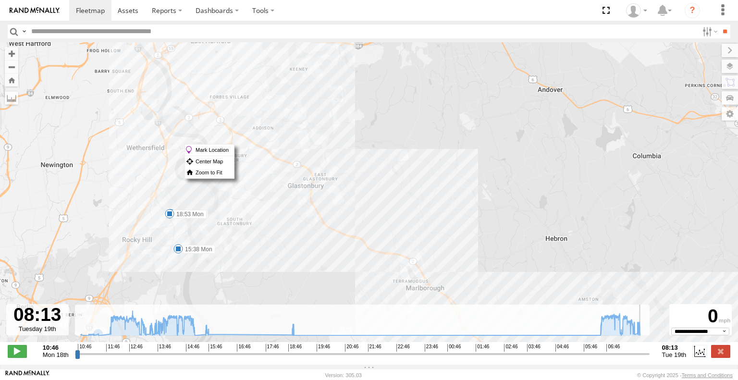
drag, startPoint x: 328, startPoint y: 217, endPoint x: 401, endPoint y: 201, distance: 75.6
click at [401, 201] on div "Commuter V-6 11:17 Mon 13:15 Mon 15:07 Mon 15:38 Mon 18:53 Mon 07:50 Tue 08:03 …" at bounding box center [369, 197] width 738 height 310
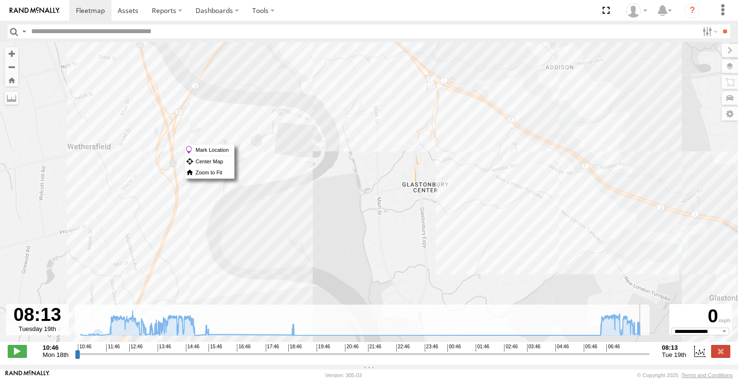
drag, startPoint x: 97, startPoint y: 109, endPoint x: 314, endPoint y: 222, distance: 245.1
click at [314, 222] on div "Commuter V-6 11:17 Mon 13:15 Mon 15:07 Mon 15:38 Mon 18:53 Mon 07:50 Tue 08:03 …" at bounding box center [369, 197] width 738 height 310
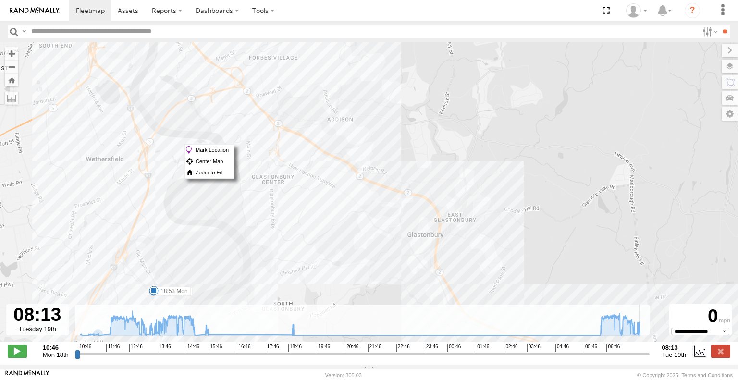
drag, startPoint x: 352, startPoint y: 128, endPoint x: 146, endPoint y: 92, distance: 209.1
click at [146, 92] on div "Commuter V-6 11:17 Mon 13:15 Mon 15:07 Mon 15:38 Mon 18:53 Mon 07:50 Tue 08:03 …" at bounding box center [369, 197] width 738 height 310
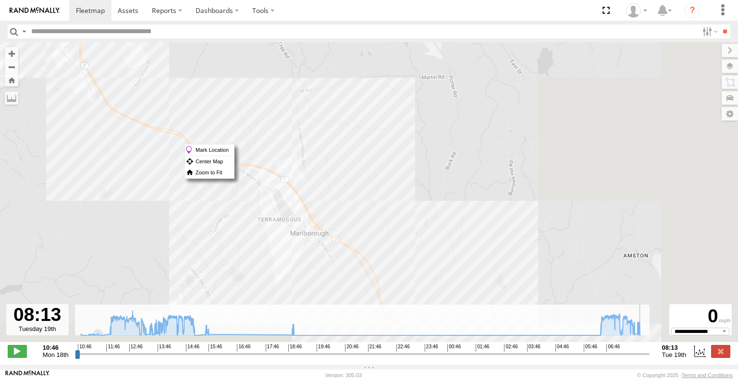
drag, startPoint x: 474, startPoint y: 195, endPoint x: 237, endPoint y: 51, distance: 278.0
click at [237, 51] on div "Commuter V-6 11:17 Mon 13:15 Mon 15:07 Mon 15:38 Mon 18:53 Mon 07:50 Tue 08:03 …" at bounding box center [369, 197] width 738 height 310
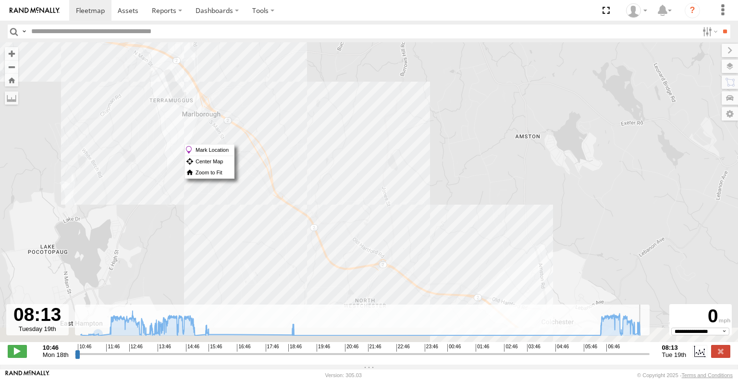
drag, startPoint x: 438, startPoint y: 191, endPoint x: 352, endPoint y: 96, distance: 127.8
click at [352, 96] on div "Commuter V-6 11:17 Mon 13:15 Mon 15:07 Mon 15:38 Mon 18:53 Mon 07:50 Tue 08:03 …" at bounding box center [369, 197] width 738 height 310
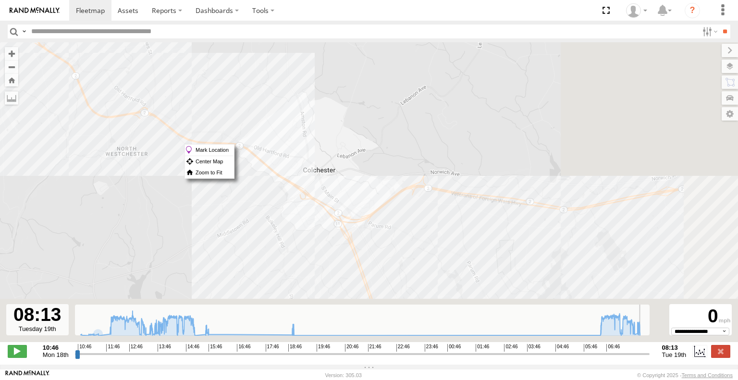
drag, startPoint x: 517, startPoint y: 232, endPoint x: 284, endPoint y: 87, distance: 273.7
click at [284, 87] on div "Commuter V-6 11:17 Mon 13:15 Mon 15:07 Mon 15:38 Mon 18:53 Mon 07:50 Tue 08:03 …" at bounding box center [369, 197] width 738 height 310
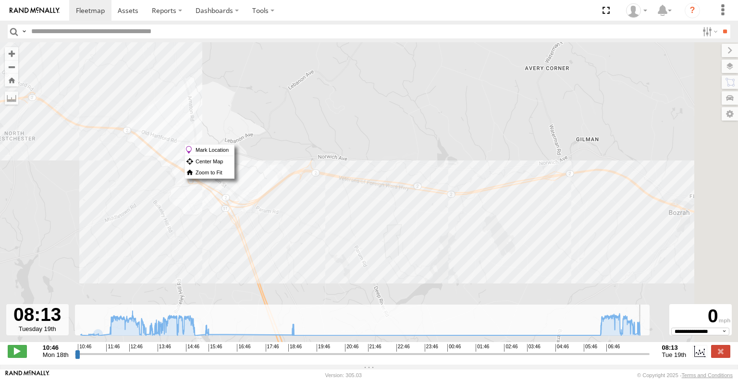
drag, startPoint x: 542, startPoint y: 201, endPoint x: 294, endPoint y: 158, distance: 251.5
click at [294, 158] on div "Commuter V-6 11:17 Mon 13:15 Mon 15:07 Mon 15:38 Mon 18:53 Mon 07:50 Tue 08:03 …" at bounding box center [369, 197] width 738 height 310
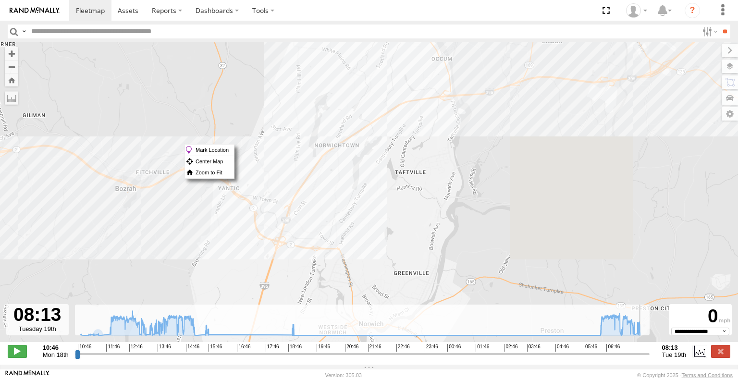
drag, startPoint x: 605, startPoint y: 210, endPoint x: 185, endPoint y: 215, distance: 420.2
click at [185, 215] on div "Commuter V-6 11:17 Mon 13:15 Mon 15:07 Mon 15:38 Mon 18:53 Mon 07:50 Tue 08:03 …" at bounding box center [369, 197] width 738 height 310
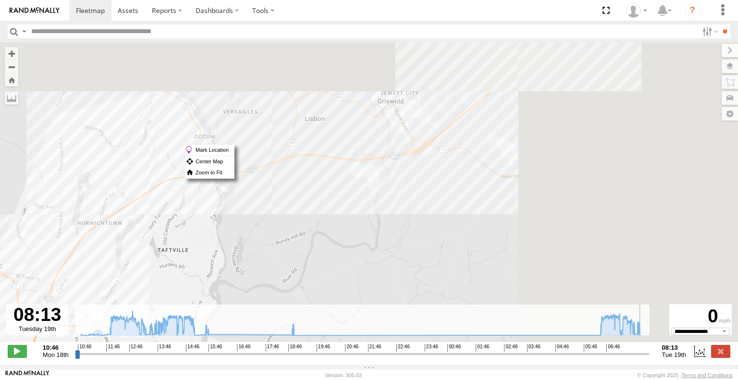
drag, startPoint x: 538, startPoint y: 153, endPoint x: 336, endPoint y: 228, distance: 215.4
click at [281, 249] on div "Commuter V-6 11:17 Mon 13:15 Mon 15:07 Mon 15:38 Mon 18:53 Mon 07:50 Tue 08:03 …" at bounding box center [369, 197] width 738 height 310
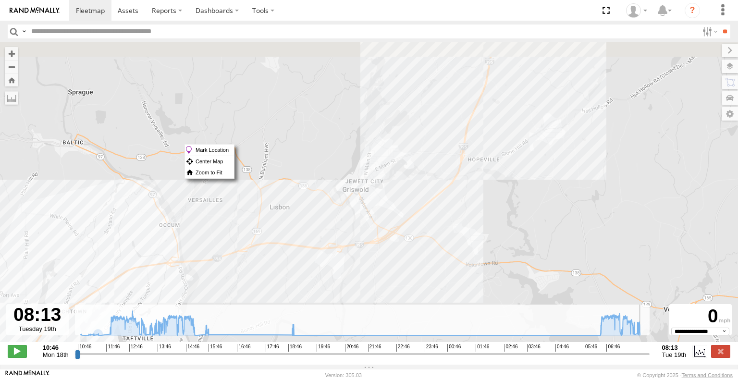
drag, startPoint x: 477, startPoint y: 134, endPoint x: 466, endPoint y: 253, distance: 119.6
click at [466, 253] on div "Commuter V-6 11:17 Mon 13:15 Mon 15:07 Mon 15:38 Mon 18:53 Mon 07:50 Tue 08:03 …" at bounding box center [369, 197] width 738 height 310
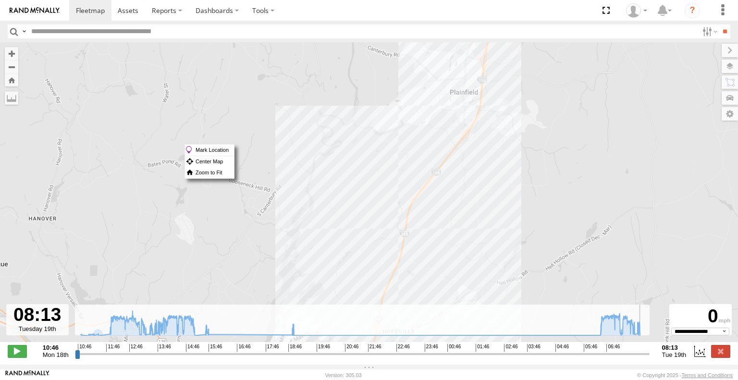
drag, startPoint x: 539, startPoint y: 141, endPoint x: 458, endPoint y: 247, distance: 133.6
click at [458, 251] on div "Commuter V-6 11:17 Mon 13:15 Mon 15:07 Mon 15:38 Mon 18:53 Mon 07:50 Tue 08:03 …" at bounding box center [369, 197] width 738 height 310
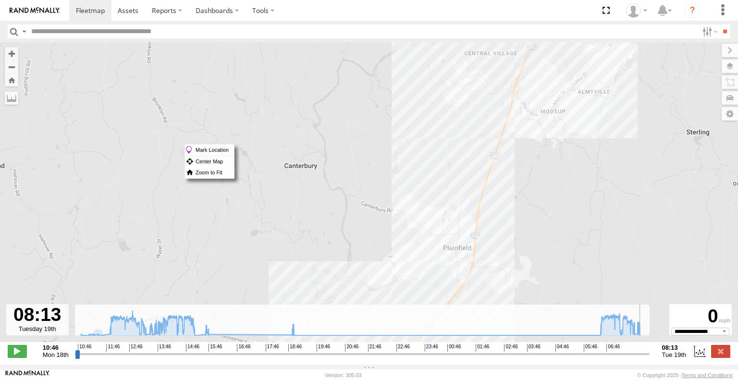
drag, startPoint x: 505, startPoint y: 135, endPoint x: 549, endPoint y: 201, distance: 78.8
click at [507, 257] on div "Commuter V-6 11:17 Mon 13:15 Mon 15:07 Mon 15:38 Mon 18:53 Mon 07:50 Tue 08:03 …" at bounding box center [369, 197] width 738 height 310
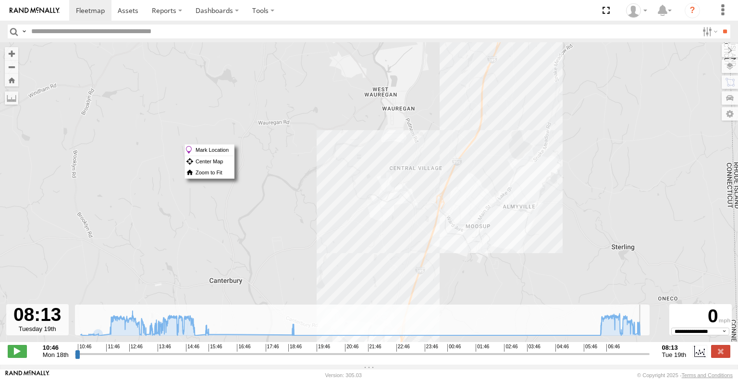
drag, startPoint x: 581, startPoint y: 74, endPoint x: 504, endPoint y: 184, distance: 134.2
click at [504, 184] on div "Commuter V-6 11:17 Mon 13:15 Mon 15:07 Mon 15:38 Mon 18:53 Mon 07:50 Tue 08:03 …" at bounding box center [369, 197] width 738 height 310
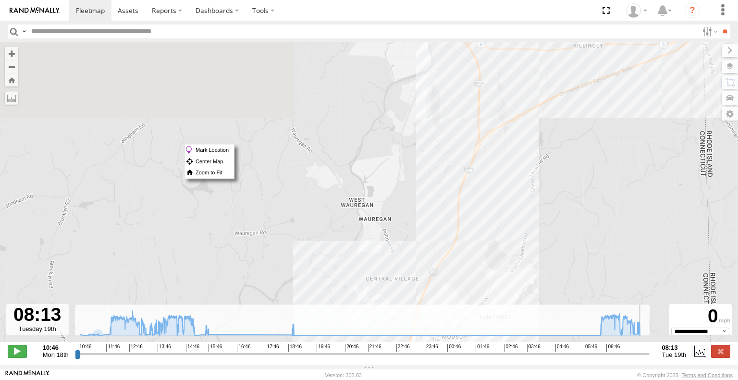
drag, startPoint x: 540, startPoint y: 104, endPoint x: 520, endPoint y: 221, distance: 118.9
click at [511, 246] on div "Commuter V-6 11:17 Mon 13:15 Mon 15:07 Mon 15:38 Mon 18:53 Mon 07:50 Tue 08:03 …" at bounding box center [369, 197] width 738 height 310
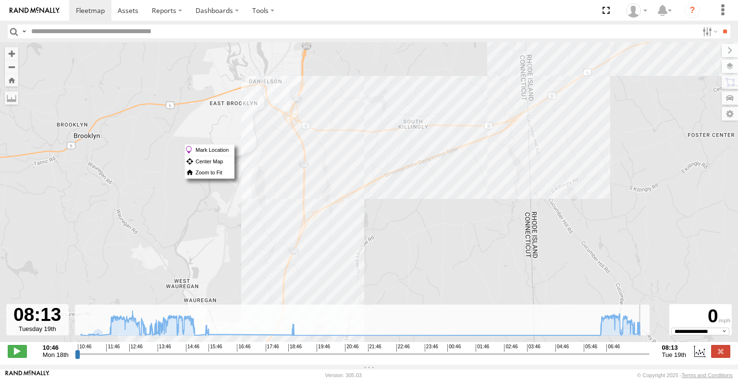
drag, startPoint x: 584, startPoint y: 141, endPoint x: 518, endPoint y: 146, distance: 66.0
click at [412, 187] on div "Commuter V-6 11:17 Mon 13:15 Mon 15:07 Mon 15:38 Mon 18:53 Mon 07:50 Tue 08:03 …" at bounding box center [369, 197] width 738 height 310
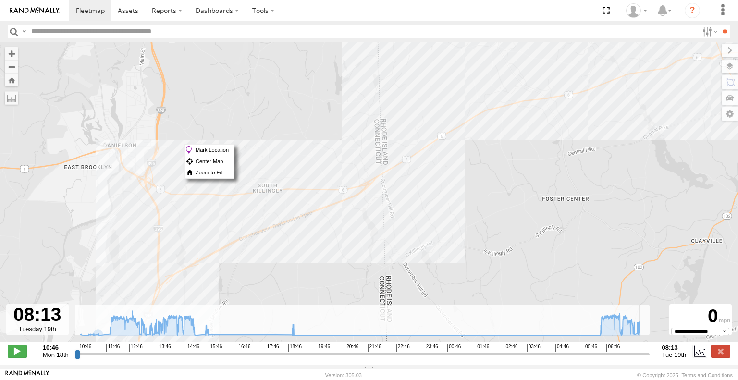
drag, startPoint x: 631, startPoint y: 121, endPoint x: 526, endPoint y: 162, distance: 113.2
click at [486, 186] on div "Commuter V-6 11:17 Mon 13:15 Mon 15:07 Mon 15:38 Mon 18:53 Mon 07:50 Tue 08:03 …" at bounding box center [369, 197] width 738 height 310
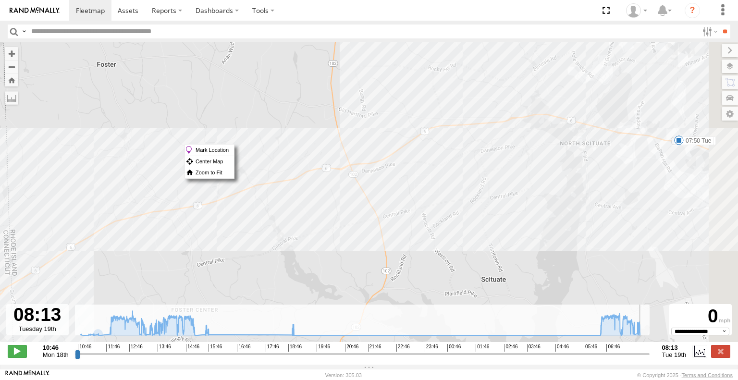
drag, startPoint x: 634, startPoint y: 113, endPoint x: 260, endPoint y: 220, distance: 389.0
click at [260, 220] on div "Commuter V-6 11:17 Mon 13:15 Mon 15:07 Mon 15:38 Mon 18:53 Mon 07:50 Tue 08:03 …" at bounding box center [369, 197] width 738 height 310
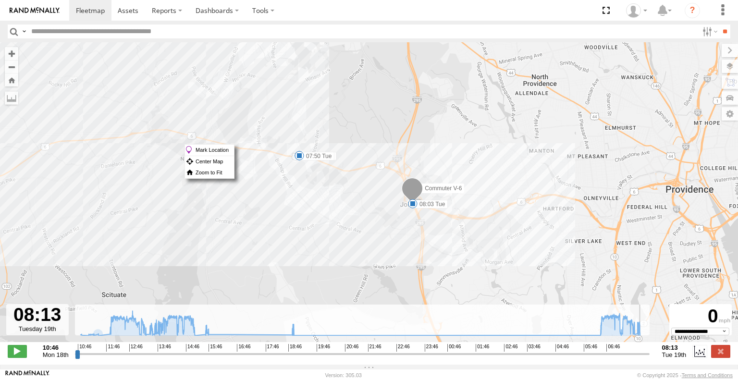
drag, startPoint x: 534, startPoint y: 194, endPoint x: 164, endPoint y: 206, distance: 370.4
click at [164, 206] on div "Commuter V-6 11:17 Mon 13:15 Mon 15:07 Mon 15:38 Mon 18:53 Mon 07:50 Tue 08:03 …" at bounding box center [369, 197] width 738 height 310
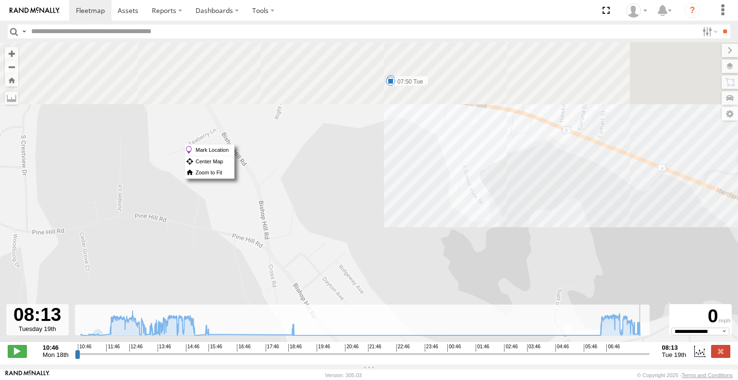
drag, startPoint x: 325, startPoint y: 205, endPoint x: 327, endPoint y: 235, distance: 30.3
click at [321, 243] on div "Commuter V-6 11:17 Mon 13:15 Mon 15:07 Mon 15:38 Mon 18:53 Mon 07:50 Tue 08:03 …" at bounding box center [369, 197] width 738 height 310
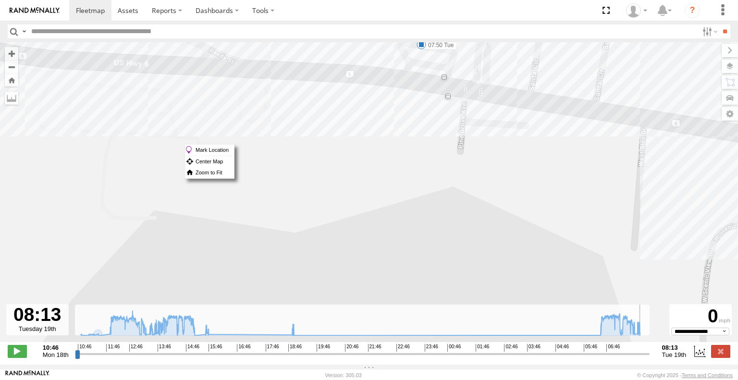
drag, startPoint x: 407, startPoint y: 135, endPoint x: 381, endPoint y: 248, distance: 116.2
click at [381, 248] on div "Commuter V-6 11:17 Mon 13:15 Mon 15:07 Mon 15:38 Mon 18:53 Mon 07:50 Tue 08:03 …" at bounding box center [369, 197] width 738 height 310
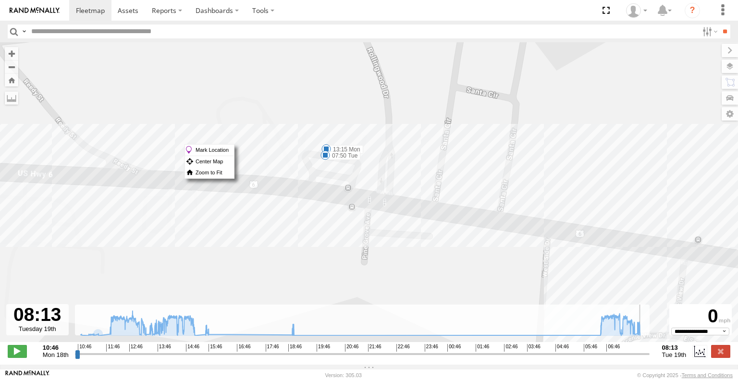
drag, startPoint x: 566, startPoint y: 121, endPoint x: 424, endPoint y: 157, distance: 147.2
click at [424, 157] on div "Commuter V-6 11:17 Mon 13:15 Mon 15:07 Mon 15:38 Mon 18:53 Mon 07:50 Tue 08:03 …" at bounding box center [369, 197] width 738 height 310
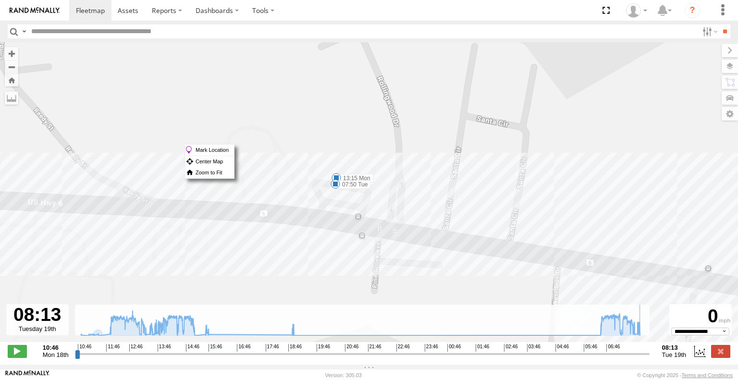
drag, startPoint x: 456, startPoint y: 151, endPoint x: 467, endPoint y: 183, distance: 34.2
click at [467, 183] on div "Commuter V-6 11:17 Mon 13:15 Mon 15:07 Mon 15:38 Mon 18:53 Mon 07:50 Tue 08:03 …" at bounding box center [369, 197] width 738 height 310
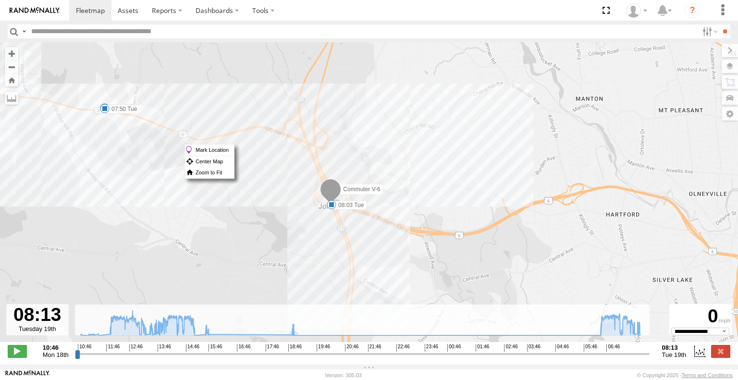
drag, startPoint x: 513, startPoint y: 235, endPoint x: 309, endPoint y: 95, distance: 247.6
click at [309, 95] on div "Commuter V-6 11:17 Mon 13:15 Mon 15:07 Mon 15:38 Mon 18:53 Mon 07:50 Tue 08:03 …" at bounding box center [369, 197] width 738 height 310
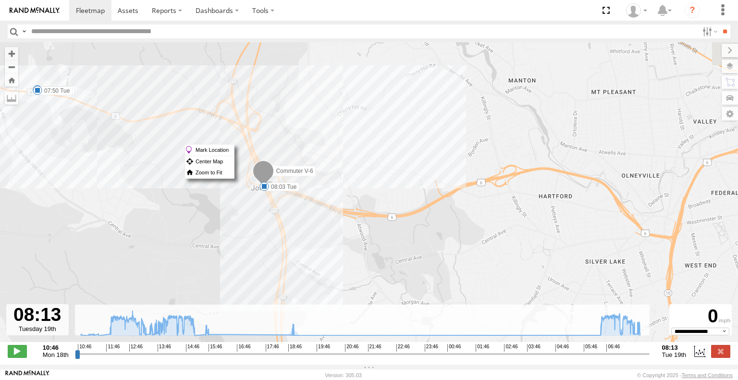
drag, startPoint x: 469, startPoint y: 242, endPoint x: 387, endPoint y: 226, distance: 83.3
click at [387, 226] on div "Commuter V-6 11:17 Mon 13:15 Mon 15:07 Mon 15:38 Mon 18:53 Mon 07:50 Tue 08:03 …" at bounding box center [369, 197] width 738 height 310
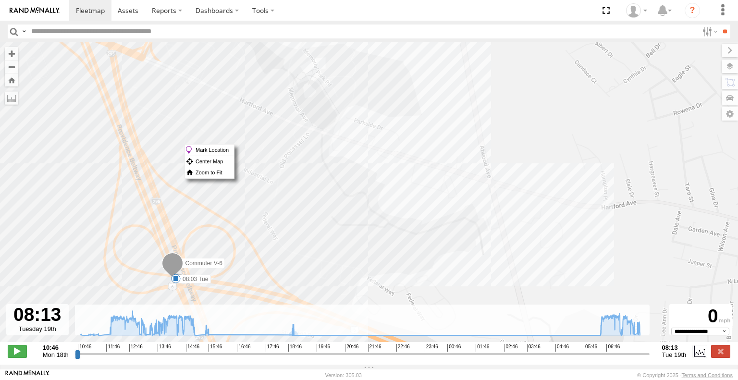
drag, startPoint x: 298, startPoint y: 134, endPoint x: 530, endPoint y: 268, distance: 267.9
click at [530, 268] on div "Commuter V-6 11:17 Mon 13:15 Mon 15:07 Mon 15:38 Mon 18:53 Mon 07:50 Tue 08:03 …" at bounding box center [369, 197] width 738 height 310
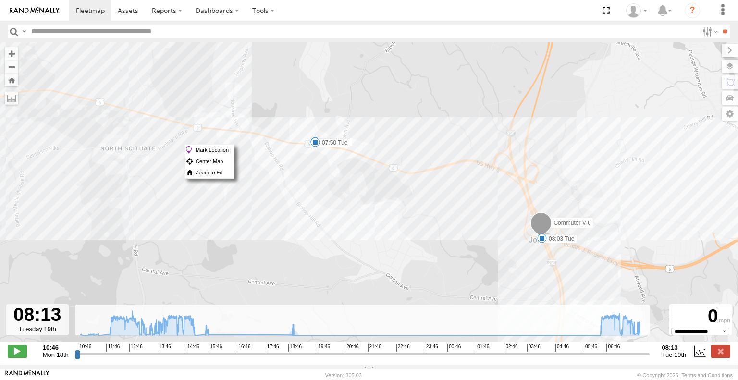
drag, startPoint x: 184, startPoint y: 233, endPoint x: 455, endPoint y: 239, distance: 270.4
click at [455, 239] on div "Commuter V-6 11:17 Mon 13:15 Mon 15:07 Mon 15:38 Mon 18:53 Mon 07:50 Tue 08:03 …" at bounding box center [369, 197] width 738 height 310
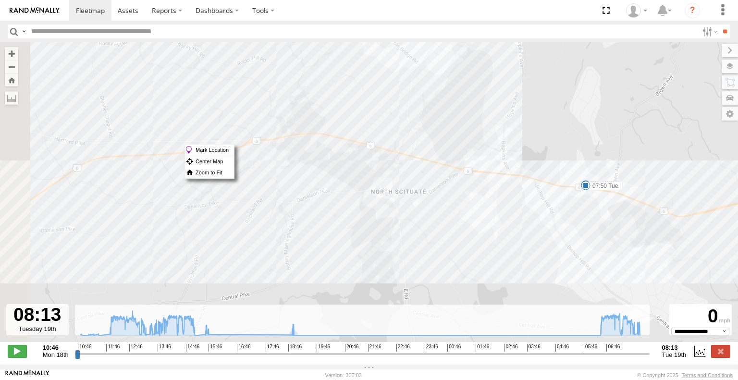
drag, startPoint x: 265, startPoint y: 207, endPoint x: 549, endPoint y: 255, distance: 287.8
click at [549, 255] on div "Commuter V-6 11:17 Mon 13:15 Mon 15:07 Mon 15:38 Mon 18:53 Mon 07:50 Tue 08:03 …" at bounding box center [369, 197] width 738 height 310
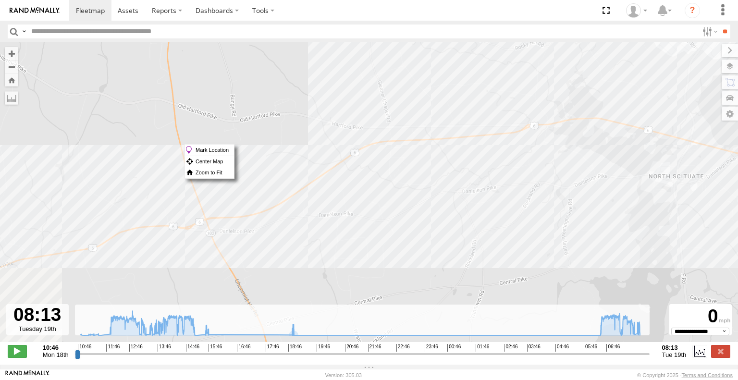
drag, startPoint x: 194, startPoint y: 237, endPoint x: 484, endPoint y: 220, distance: 290.1
click at [484, 220] on div "Commuter V-6 11:17 Mon 13:15 Mon 15:07 Mon 15:38 Mon 18:53 Mon 07:50 Tue 08:03 …" at bounding box center [369, 197] width 738 height 310
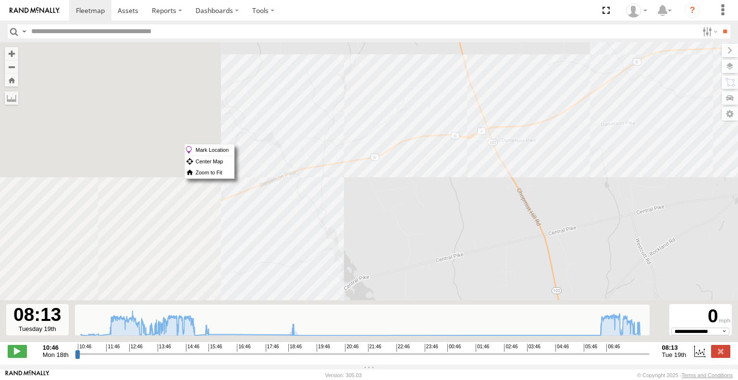
drag, startPoint x: 230, startPoint y: 257, endPoint x: 520, endPoint y: 163, distance: 304.5
click at [520, 163] on div "Commuter V-6 11:17 Mon 13:15 Mon 15:07 Mon 15:38 Mon 18:53 Mon 07:50 Tue 08:03 …" at bounding box center [369, 197] width 738 height 310
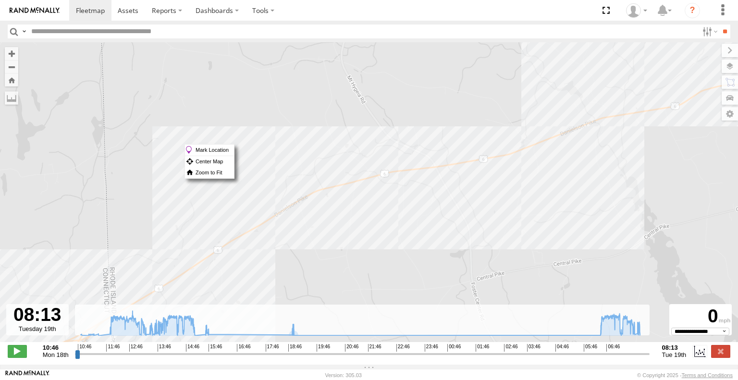
drag, startPoint x: 209, startPoint y: 216, endPoint x: 501, endPoint y: 167, distance: 296.5
click at [501, 167] on div "Commuter V-6 11:17 Mon 13:15 Mon 15:07 Mon 15:38 Mon 18:53 Mon 07:50 Tue 08:03 …" at bounding box center [369, 197] width 738 height 310
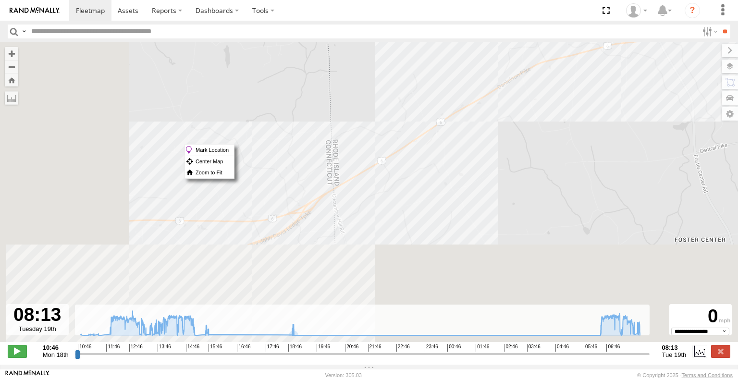
drag, startPoint x: 218, startPoint y: 266, endPoint x: 485, endPoint y: 113, distance: 307.2
click at [485, 113] on div "Commuter V-6 11:17 Mon 13:15 Mon 15:07 Mon 15:38 Mon 18:53 Mon 07:50 Tue 08:03 …" at bounding box center [369, 197] width 738 height 310
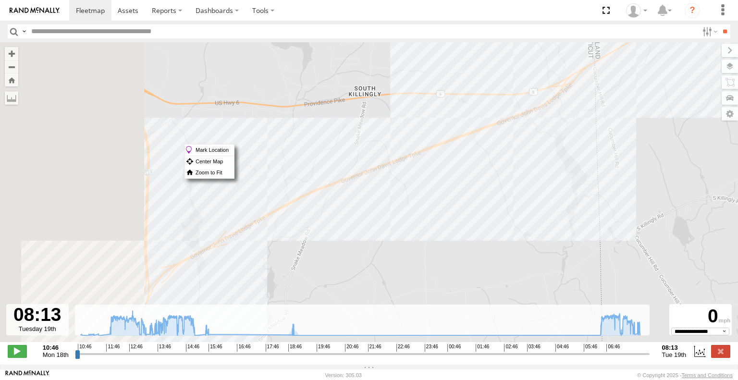
drag
click at [505, 148] on div "Commuter V-6 11:17 Mon 13:15 Mon 15:07 Mon 15:38 Mon 18:53 Mon 07:50 Tue 08:03 …" at bounding box center [369, 197] width 738 height 310
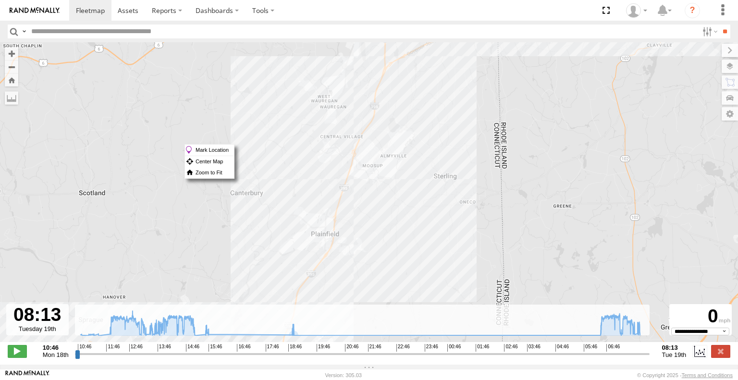
drag, startPoint x: 497, startPoint y: 253, endPoint x: 466, endPoint y: 136, distance: 121.0
click at [466, 136] on div "Commuter V-6 11:17 Mon 13:15 Mon 15:07 Mon 15:38 Mon 18:53 Mon 07:50 Tue 08:03 …" at bounding box center [369, 197] width 738 height 310
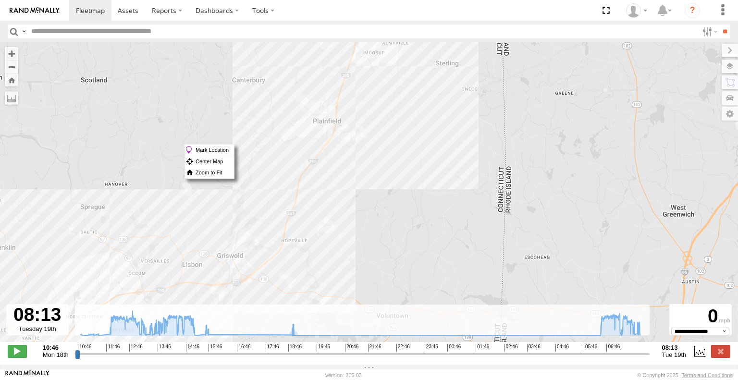
drag, startPoint x: 425, startPoint y: 264, endPoint x: 428, endPoint y: 137, distance: 126.8
click at [428, 137] on div "Commuter V-6 11:17 Mon 13:15 Mon 15:07 Mon 15:38 Mon 18:53 Mon 07:50 Tue 08:03 …" at bounding box center [369, 197] width 738 height 310
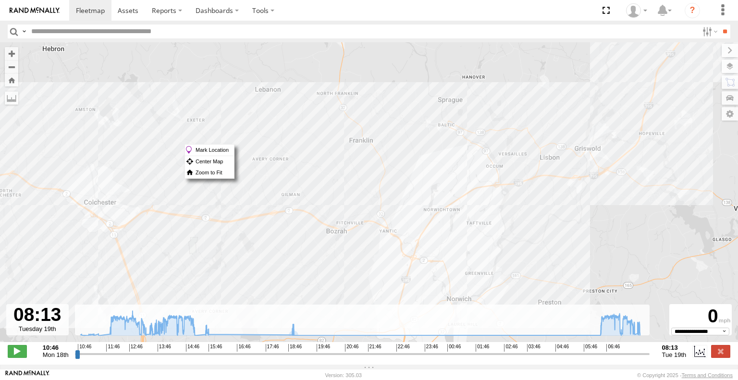
drag, startPoint x: 359, startPoint y: 262, endPoint x: 713, endPoint y: 171, distance: 365.0
click at [713, 171] on div "Commuter V-6 11:17 Mon 13:15 Mon 15:07 Mon 15:38 Mon 18:53 Mon 07:50 Tue 08:03 …" at bounding box center [369, 197] width 738 height 310
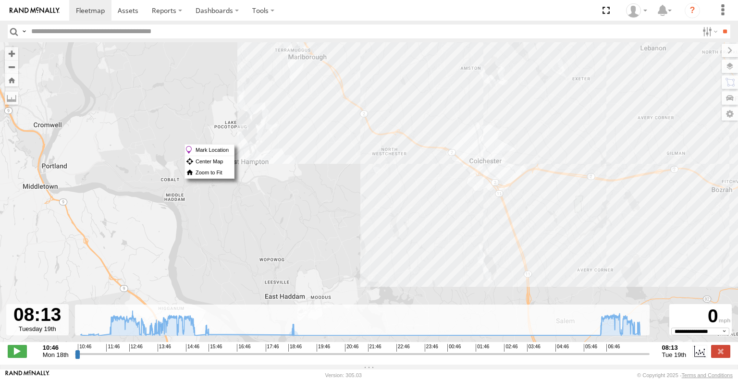
drag, startPoint x: 270, startPoint y: 177, endPoint x: 659, endPoint y: 134, distance: 390.9
click at [659, 134] on div "Commuter V-6 11:17 Mon 13:15 Mon 15:07 Mon 15:38 Mon 18:53 Mon 07:50 Tue 08:03 …" at bounding box center [369, 197] width 738 height 310
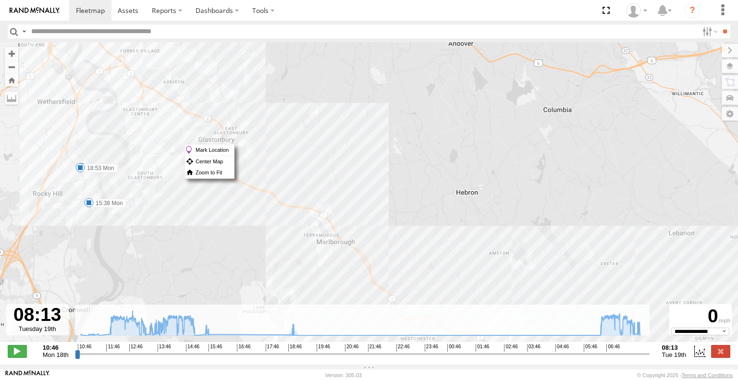
drag, startPoint x: 422, startPoint y: 105, endPoint x: 451, endPoint y: 279, distance: 176.7
click at [451, 279] on div "Commuter V-6 11:17 Mon 13:15 Mon 15:07 Mon 15:38 Mon 18:53 Mon 07:50 Tue 08:03 …" at bounding box center [369, 197] width 738 height 310
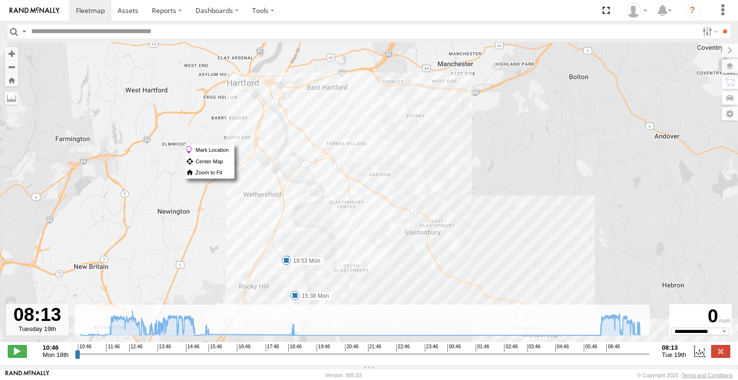
drag, startPoint x: 292, startPoint y: 122, endPoint x: 498, endPoint y: 226, distance: 230.2
click at [506, 234] on div "Commuter V-6 11:17 Mon 13:15 Mon 15:07 Mon 15:38 Mon 18:53 Mon 07:50 Tue 08:03 …" at bounding box center [369, 197] width 738 height 310
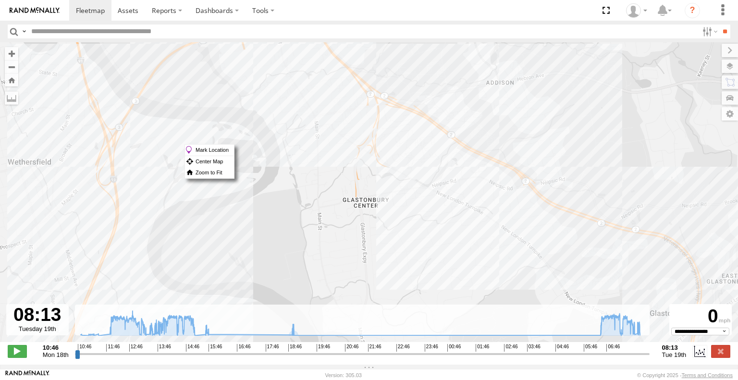
drag, startPoint x: 340, startPoint y: 240, endPoint x: 358, endPoint y: 194, distance: 48.7
click at [358, 194] on div "Commuter V-6 11:17 Mon 13:15 Mon 15:07 Mon 15:38 Mon 18:53 Mon 07:50 Tue 08:03 …" at bounding box center [369, 197] width 738 height 310
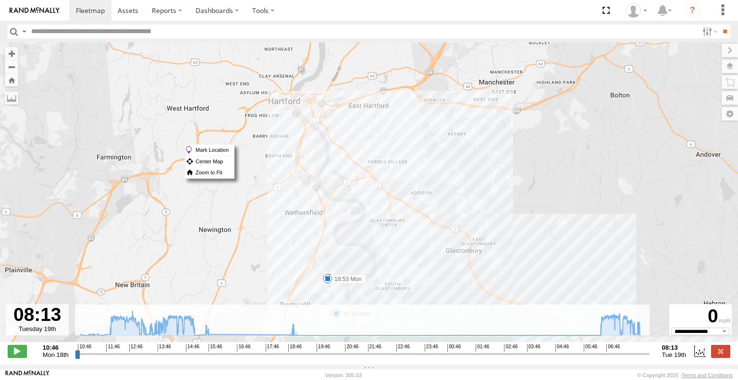
drag, startPoint x: 336, startPoint y: 174, endPoint x: 359, endPoint y: 220, distance: 51.8
click at [357, 220] on div "Commuter V-6 11:17 Mon 13:15 Mon 15:07 Mon 15:38 Mon 18:53 Mon 07:50 Tue 08:03 …" at bounding box center [369, 197] width 738 height 310
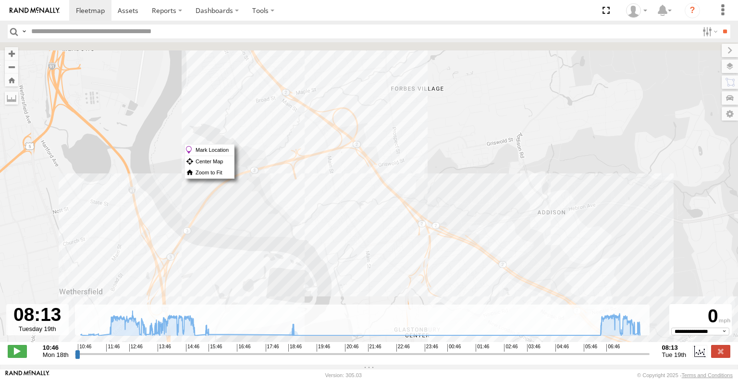
drag, startPoint x: 528, startPoint y: 156, endPoint x: 474, endPoint y: 246, distance: 104.8
click at [472, 247] on div "Commuter V-6 11:17 Mon 13:15 Mon 15:07 Mon 15:38 Mon 18:53 Mon 07:50 Tue 08:03 …" at bounding box center [369, 197] width 738 height 310
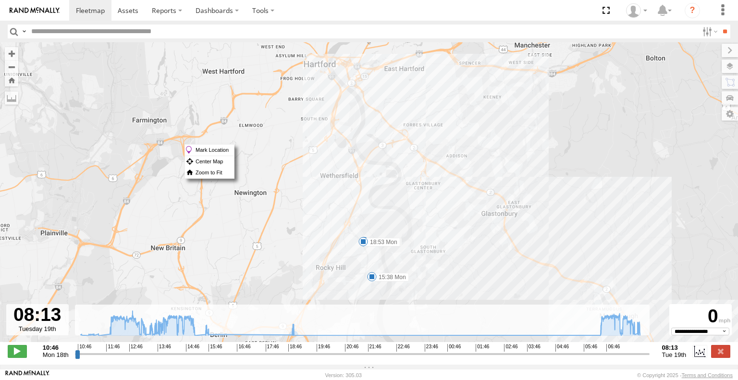
drag, startPoint x: 514, startPoint y: 187, endPoint x: 271, endPoint y: 98, distance: 259.2
click at [272, 99] on div "Commuter V-6 11:17 Mon 13:15 Mon 15:07 Mon 15:38 Mon 18:53 Mon 07:50 Tue 08:03 …" at bounding box center [369, 197] width 738 height 310
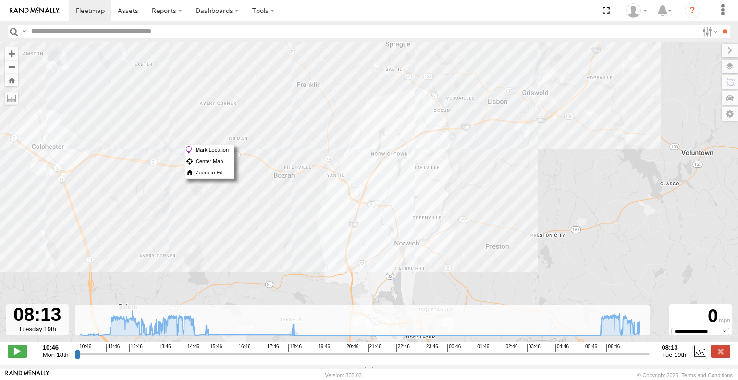
drag, startPoint x: 415, startPoint y: 194, endPoint x: 359, endPoint y: 162, distance: 64.3
click at [359, 162] on div "Commuter V-6 11:17 Mon 13:15 Mon 15:07 Mon 15:38 Mon 18:53 Mon 07:50 Tue 08:03 …" at bounding box center [369, 197] width 738 height 310
drag, startPoint x: 461, startPoint y: 161, endPoint x: 388, endPoint y: 222, distance: 95.1
click at [388, 222] on div "Commuter V-6 11:17 Mon 13:15 Mon 15:07 Mon 15:38 Mon 18:53 Mon 07:50 Tue 08:03 …" at bounding box center [369, 197] width 738 height 310
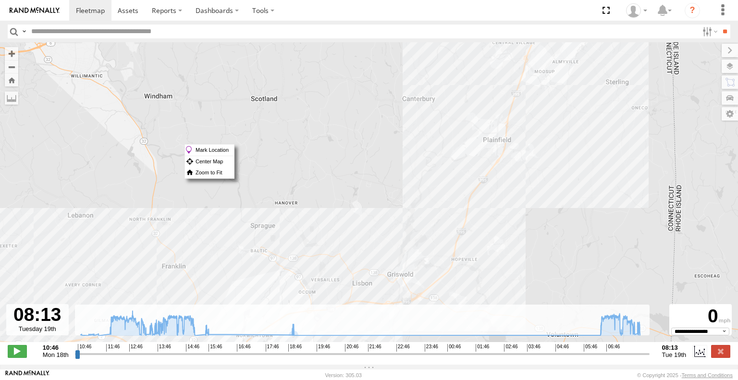
drag, startPoint x: 529, startPoint y: 126, endPoint x: 466, endPoint y: 249, distance: 138.1
click at [466, 249] on div "Commuter V-6 11:17 Mon 13:15 Mon 15:07 Mon 15:38 Mon 18:53 Mon 07:50 Tue 08:03 …" at bounding box center [369, 197] width 738 height 310
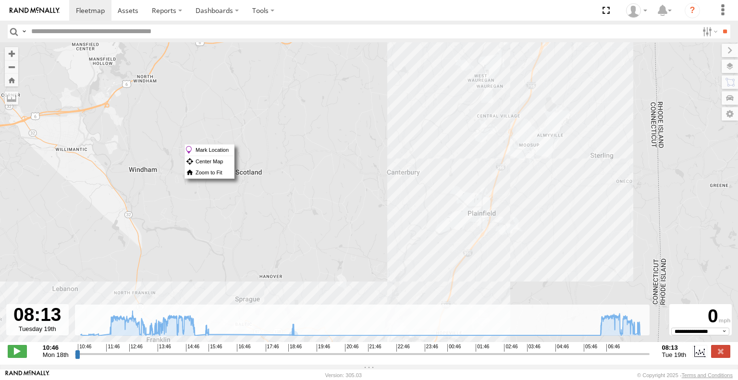
drag, startPoint x: 540, startPoint y: 192, endPoint x: 532, endPoint y: 240, distance: 48.7
click at [537, 236] on div "Commuter V-6 11:17 Mon 13:15 Mon 15:07 Mon 15:38 Mon 18:53 Mon 07:50 Tue 08:03 …" at bounding box center [369, 197] width 738 height 310
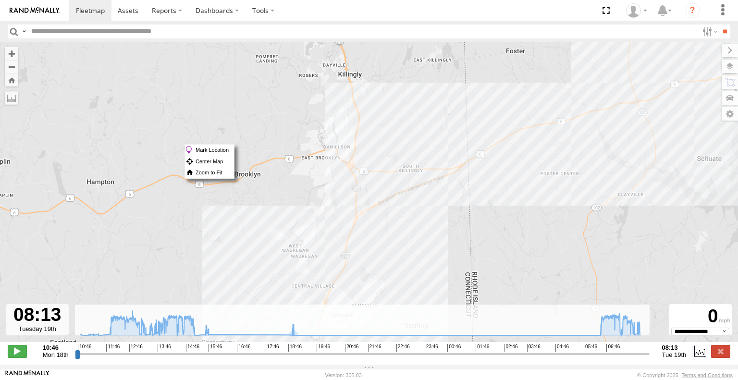
drag, startPoint x: 584, startPoint y: 140, endPoint x: 401, endPoint y: 215, distance: 198.2
click at [401, 215] on div "Commuter V-6 11:17 Mon 13:15 Mon 15:07 Mon 15:38 Mon 18:53 Mon 07:50 Tue 08:03 …" at bounding box center [369, 197] width 738 height 310
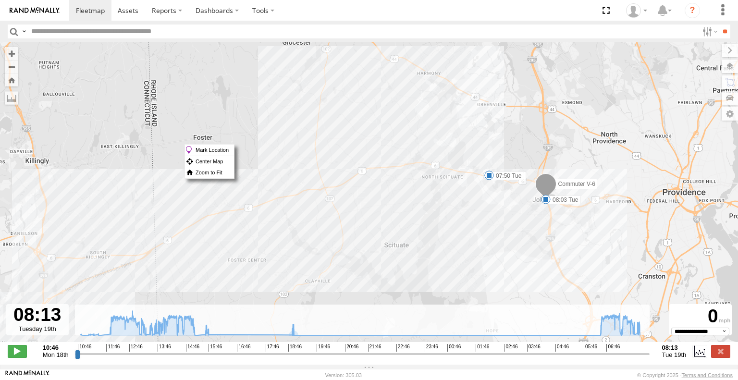
drag, startPoint x: 488, startPoint y: 198, endPoint x: 367, endPoint y: 204, distance: 121.1
click at [367, 204] on div "Commuter V-6 11:17 Mon 13:15 Mon 15:07 Mon 15:38 Mon 18:53 Mon 07:50 Tue 08:03 …" at bounding box center [369, 197] width 738 height 310
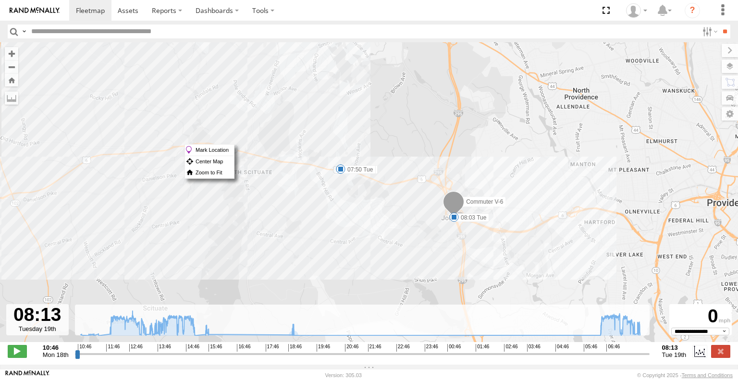
drag, startPoint x: 500, startPoint y: 147, endPoint x: 475, endPoint y: 149, distance: 25.0
click at [475, 149] on div "Commuter V-6 11:17 Mon 13:15 Mon 15:07 Mon 15:38 Mon 18:53 Mon 07:50 Tue 08:03 …" at bounding box center [369, 197] width 738 height 310
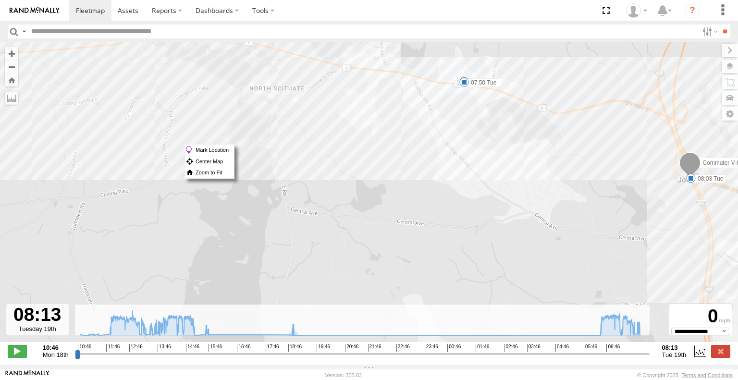
drag, startPoint x: 315, startPoint y: 204, endPoint x: 592, endPoint y: 138, distance: 284.8
click at [592, 138] on div "Commuter V-6 11:17 Mon 13:15 Mon 15:07 Mon 15:38 Mon 18:53 Mon 07:50 Tue 08:03 …" at bounding box center [369, 197] width 738 height 310
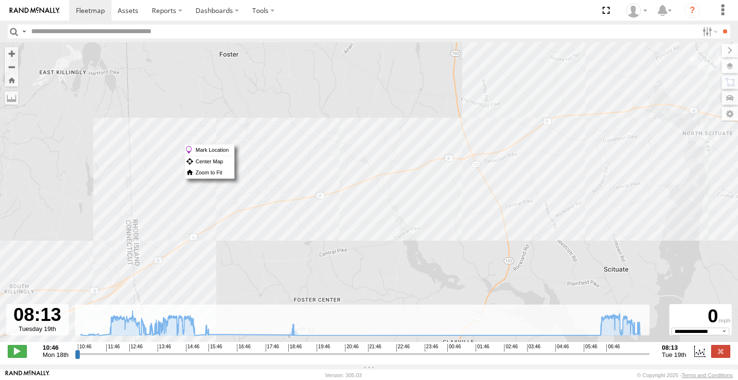
drag, startPoint x: 350, startPoint y: 235, endPoint x: 651, endPoint y: 198, distance: 303.8
click at [651, 198] on div "Commuter V-6 11:17 Mon 13:15 Mon 15:07 Mon 15:38 Mon 18:53 Mon 07:50 Tue 08:03 …" at bounding box center [369, 197] width 738 height 310
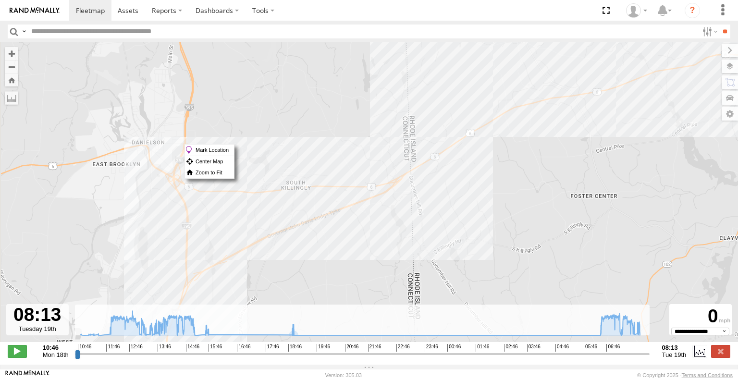
drag, startPoint x: 361, startPoint y: 253, endPoint x: 628, endPoint y: 143, distance: 288.9
click at [628, 143] on div "Commuter V-6 11:17 Mon 13:15 Mon 15:07 Mon 15:38 Mon 18:53 Mon 07:50 Tue 08:03 …" at bounding box center [369, 197] width 738 height 310
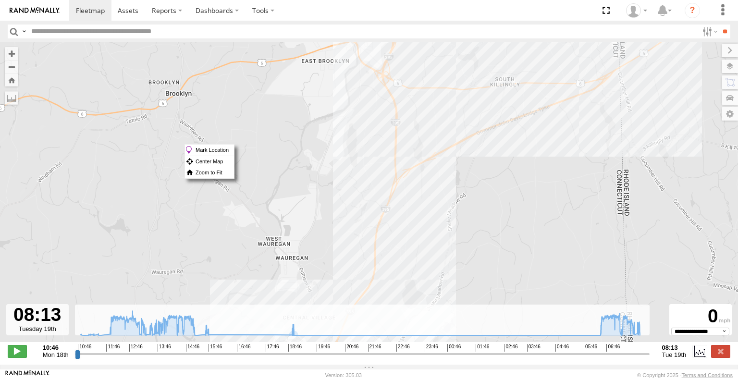
drag, startPoint x: 453, startPoint y: 235, endPoint x: 668, endPoint y: 123, distance: 242.1
click at [668, 123] on div "Commuter V-6 11:17 Mon 13:15 Mon 15:07 Mon 15:38 Mon 18:53 Mon 07:50 Tue 08:03 …" at bounding box center [369, 197] width 738 height 310
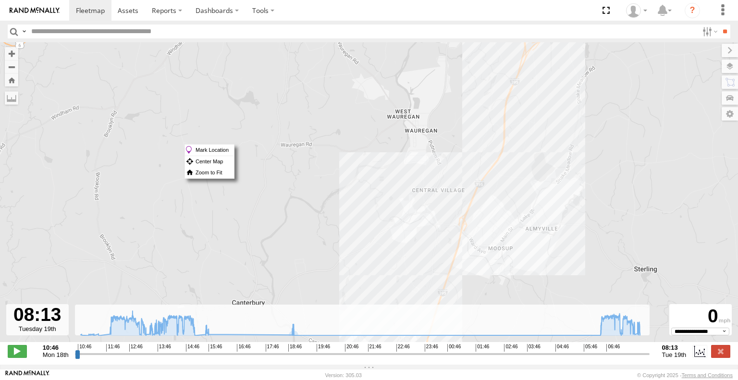
drag, startPoint x: 483, startPoint y: 241, endPoint x: 522, endPoint y: 189, distance: 65.1
click at [574, 105] on div "Commuter V-6 11:17 Mon 13:15 Mon 15:07 Mon 15:38 Mon 18:53 Mon 07:50 Tue 08:03 …" at bounding box center [369, 197] width 738 height 310
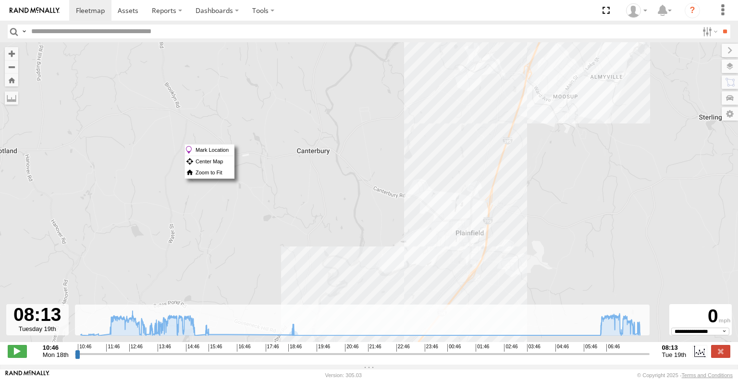
drag, startPoint x: 482, startPoint y: 268, endPoint x: 544, endPoint y: 115, distance: 164.6
click at [555, 104] on div "Commuter V-6 11:17 Mon 13:15 Mon 15:07 Mon 15:38 Mon 18:53 Mon 07:50 Tue 08:03 …" at bounding box center [369, 197] width 738 height 310
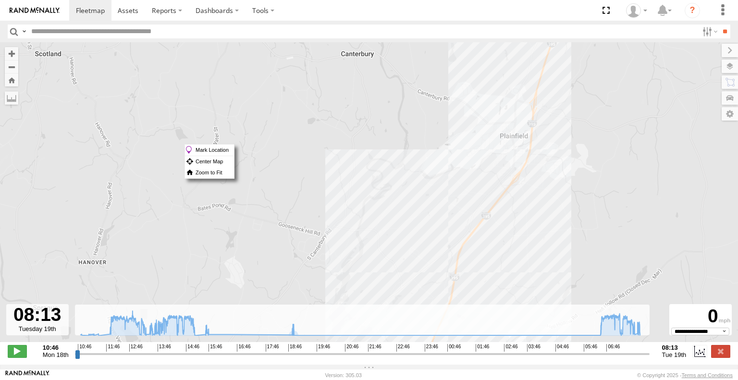
drag, startPoint x: 481, startPoint y: 281, endPoint x: 507, endPoint y: 161, distance: 122.5
click at [510, 164] on div "Commuter V-6 11:17 Mon 13:15 Mon 15:07 Mon 15:38 Mon 18:53 Mon 07:50 Tue 08:03 …" at bounding box center [369, 197] width 738 height 310
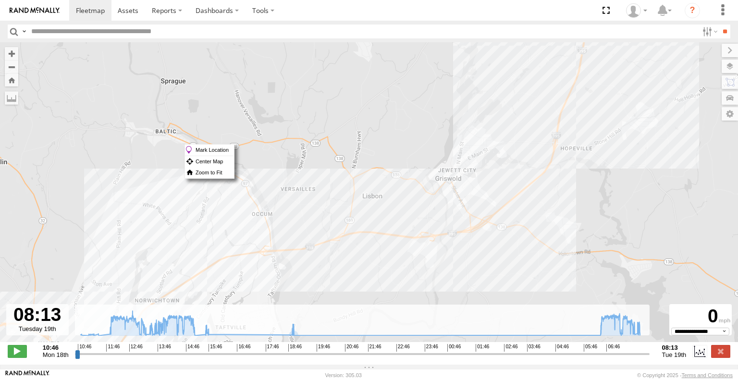
drag, startPoint x: 464, startPoint y: 259, endPoint x: 502, endPoint y: 203, distance: 67.1
click at [587, 147] on div "Commuter V-6 11:17 Mon 13:15 Mon 15:07 Mon 15:38 Mon 18:53 Mon 07:50 Tue 08:03 …" at bounding box center [369, 197] width 738 height 310
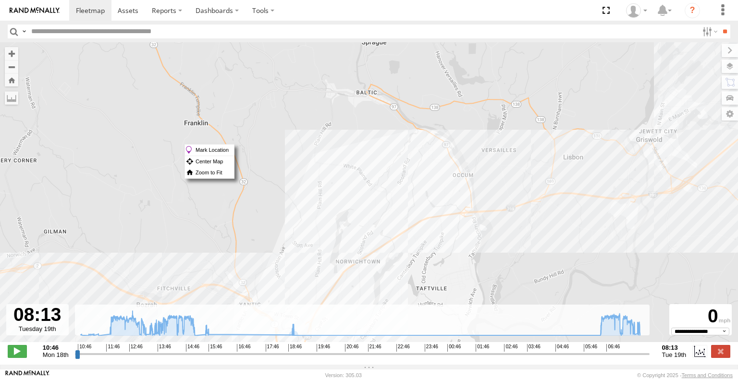
drag, startPoint x: 378, startPoint y: 261, endPoint x: 519, endPoint y: 246, distance: 141.5
click at [586, 219] on div "Commuter V-6 11:17 Mon 13:15 Mon 15:07 Mon 15:38 Mon 18:53 Mon 07:50 Tue 08:03 …" at bounding box center [369, 197] width 738 height 310
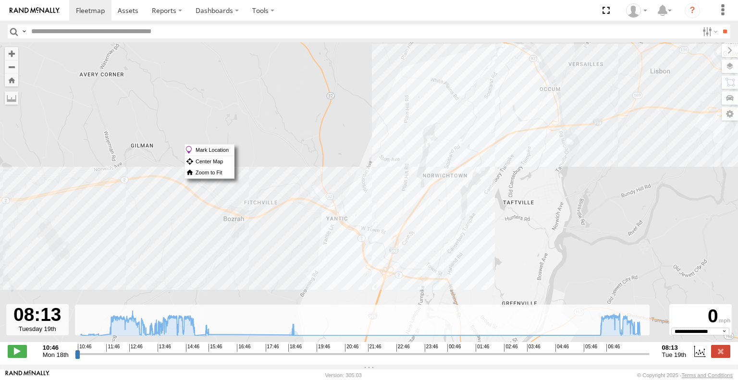
drag, startPoint x: 397, startPoint y: 287, endPoint x: 483, endPoint y: 203, distance: 119.9
click at [483, 203] on div "Commuter V-6 11:17 Mon 13:15 Mon 15:07 Mon 15:38 Mon 18:53 Mon 07:50 Tue 08:03 …" at bounding box center [369, 197] width 738 height 310
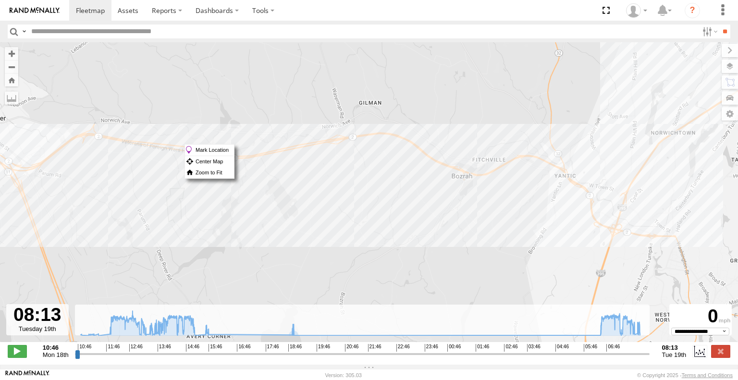
drag, startPoint x: 267, startPoint y: 266, endPoint x: 505, endPoint y: 225, distance: 241.7
click at [505, 225] on div "Commuter V-6 11:17 Mon 13:15 Mon 15:07 Mon 15:38 Mon 18:53 Mon 07:50 Tue 08:03 …" at bounding box center [369, 197] width 738 height 310
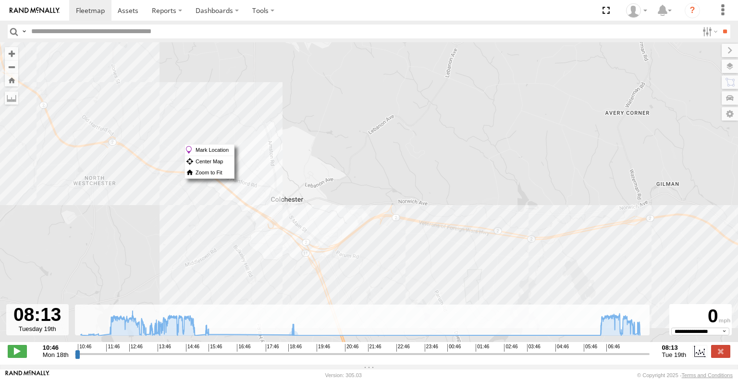
drag, startPoint x: 252, startPoint y: 205, endPoint x: 565, endPoint y: 274, distance: 320.8
click at [563, 278] on div "Commuter V-6 11:17 Mon 13:15 Mon 15:07 Mon 15:38 Mon 18:53 Mon 07:50 Tue 08:03 …" at bounding box center [369, 197] width 738 height 310
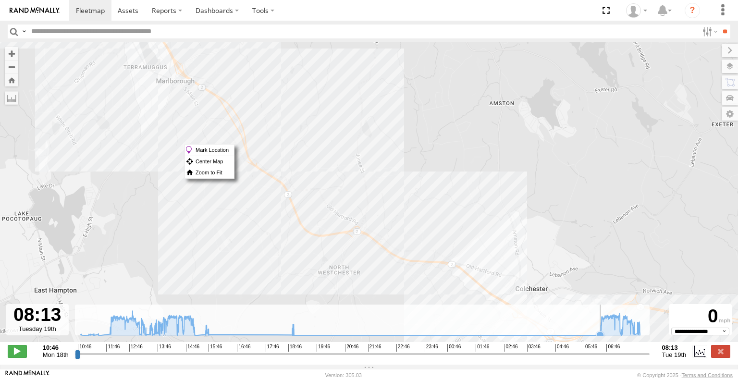
drag, startPoint x: 251, startPoint y: 216, endPoint x: 272, endPoint y: 233, distance: 27.3
click at [456, 322] on div "To navigate the map with touch gestures double-tap and hold your finger on the …" at bounding box center [369, 203] width 738 height 322
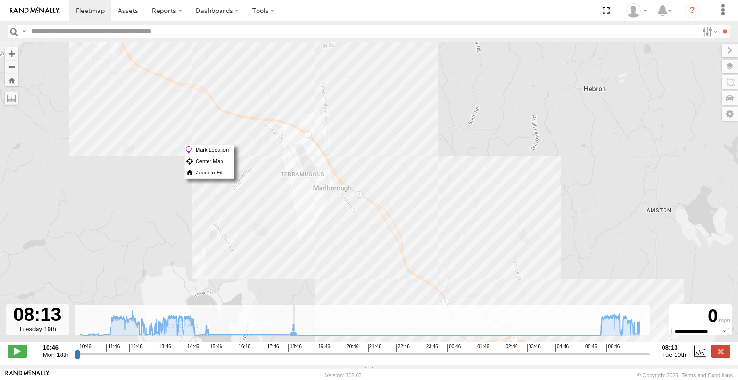
drag, startPoint x: 223, startPoint y: 202, endPoint x: 383, endPoint y: 313, distance: 195.0
click at [383, 313] on div "To navigate the map with touch gestures double-tap and hold your finger on the …" at bounding box center [369, 203] width 738 height 322
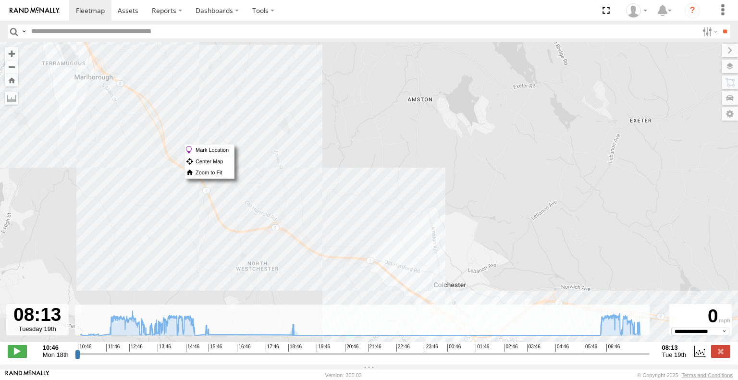
drag, startPoint x: 529, startPoint y: 243, endPoint x: 501, endPoint y: 212, distance: 40.8
click at [290, 131] on div "Commuter V-6 11:17 Mon 13:15 Mon 15:07 Mon 15:38 Mon 18:53 Mon 07:50 Tue 08:03 …" at bounding box center [369, 197] width 738 height 310
drag, startPoint x: 546, startPoint y: 215, endPoint x: 258, endPoint y: 128, distance: 300.6
click at [258, 128] on div "Commuter V-6 11:17 Mon 13:15 Mon 15:07 Mon 15:38 Mon 18:53 Mon 07:50 Tue 08:03 …" at bounding box center [369, 197] width 738 height 310
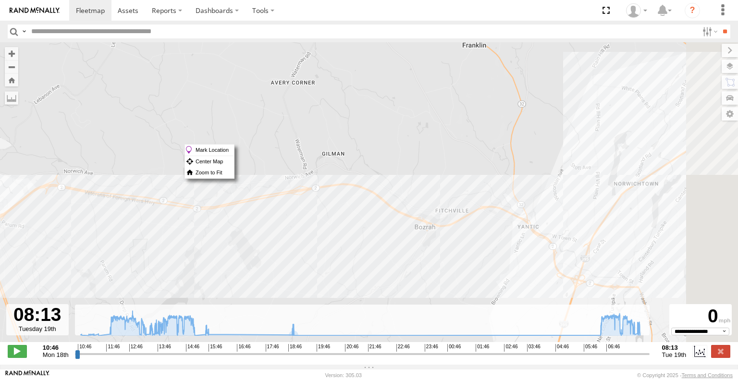
drag, startPoint x: 563, startPoint y: 230, endPoint x: 303, endPoint y: 214, distance: 259.8
click at [303, 214] on div "Commuter V-6 11:17 Mon 13:15 Mon 15:07 Mon 15:38 Mon 18:53 Mon 07:50 Tue 08:03 …" at bounding box center [369, 197] width 738 height 310
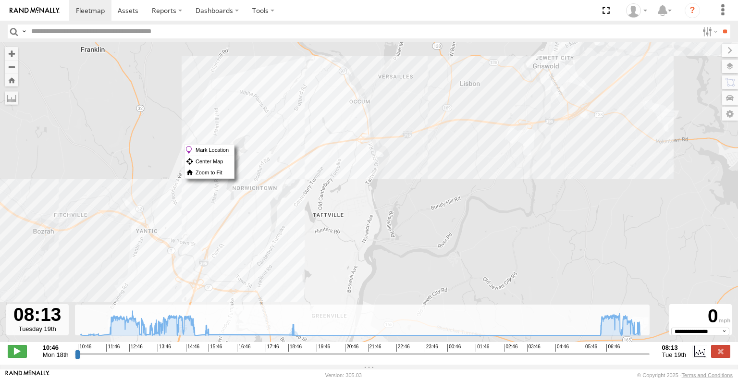
drag, startPoint x: 593, startPoint y: 243, endPoint x: 329, endPoint y: 262, distance: 264.8
click at [329, 262] on div "Commuter V-6 11:17 Mon 13:15 Mon 15:07 Mon 15:38 Mon 18:53 Mon 07:50 Tue 08:03 …" at bounding box center [369, 197] width 738 height 310
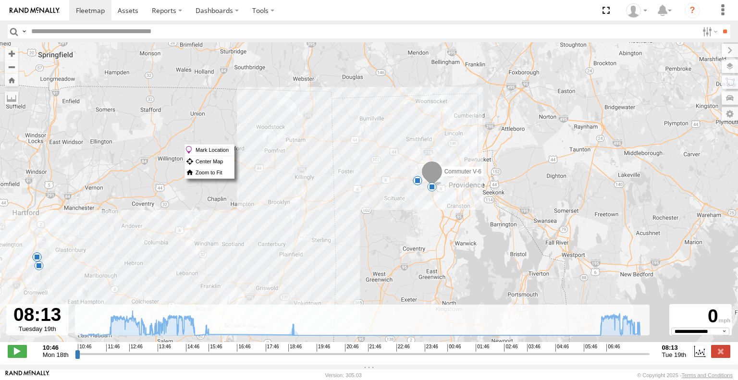
drag, startPoint x: 499, startPoint y: 207, endPoint x: 385, endPoint y: 262, distance: 127.2
click at [385, 262] on div "Commuter V-6 11:17 Mon 13:15 Mon 15:07 Mon 15:38 Mon 18:53 Mon 07:50 Tue 08:03 …" at bounding box center [369, 197] width 738 height 310
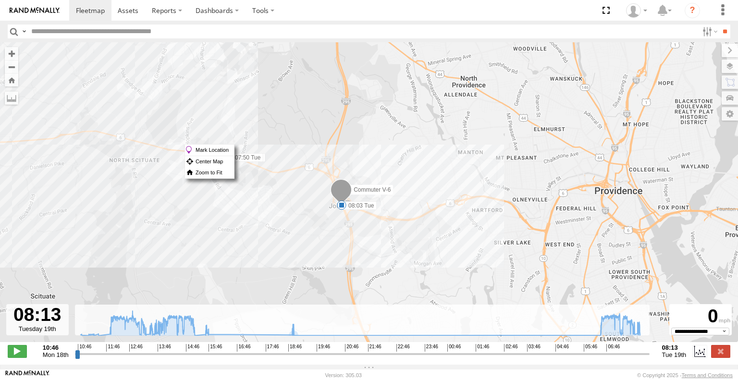
drag, startPoint x: 382, startPoint y: 167, endPoint x: 466, endPoint y: 277, distance: 138.8
click at [490, 306] on div "Commuter V-6 11:17 Mon 13:15 Mon 15:07 Mon 15:38 Mon 18:53 Mon 07:50 Tue 08:03 …" at bounding box center [369, 197] width 738 height 310
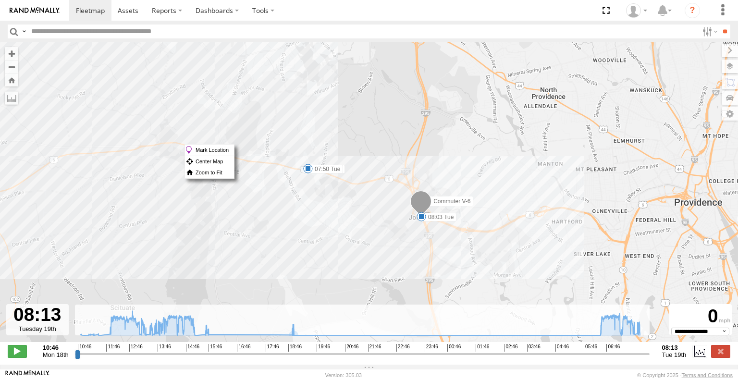
click at [427, 253] on div "Commuter V-6 11:17 Mon 13:15 Mon 15:07 Mon 15:38 Mon 18:53 Mon 07:50 Tue 08:03 …" at bounding box center [369, 197] width 738 height 310
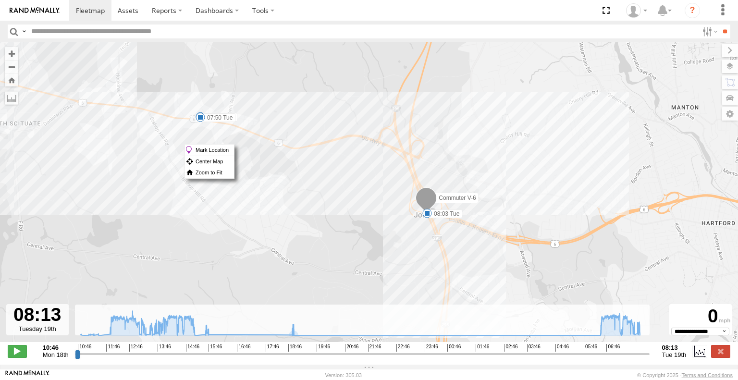
click at [490, 228] on div "Commuter V-6 11:17 Mon 13:15 Mon 15:07 Mon 15:38 Mon 18:53 Mon 07:50 Tue 08:03 …" at bounding box center [369, 197] width 738 height 310
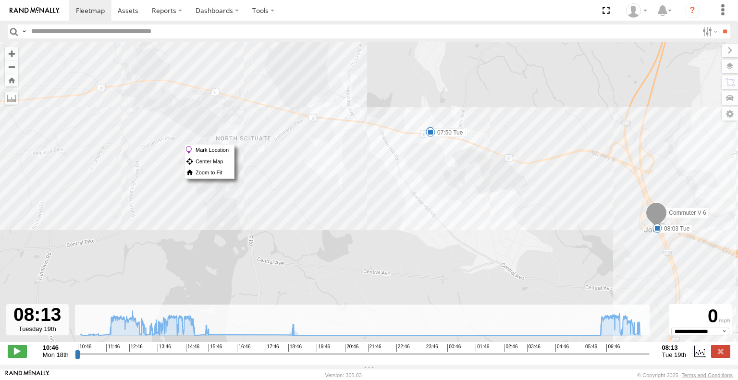
click at [480, 209] on div "Commuter V-6 11:17 Mon 13:15 Mon 15:07 Mon 15:38 Mon 18:53 Mon 07:50 Tue 08:03 …" at bounding box center [369, 197] width 738 height 310
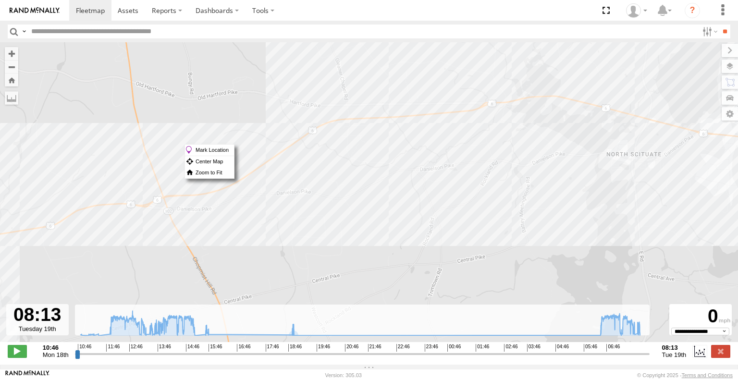
click at [540, 224] on div "Commuter V-6 11:17 Mon 13:15 Mon 15:07 Mon 15:38 Mon 18:53 Mon 07:50 Tue 08:03 …" at bounding box center [369, 197] width 738 height 310
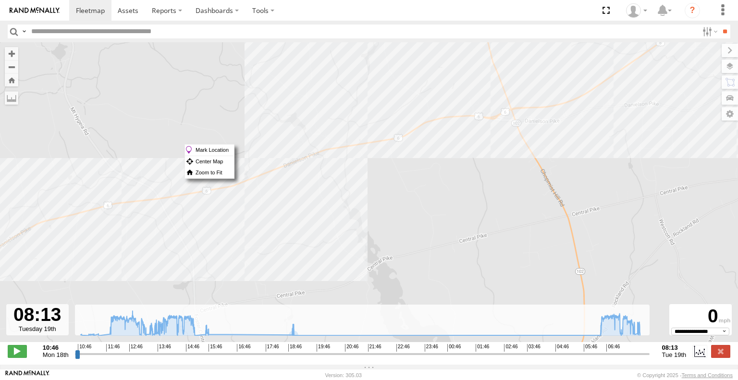
click at [611, 137] on div "Commuter V-6 11:17 Mon 13:15 Mon 15:07 Mon 15:38 Mon 18:53 Mon 07:50 Tue 08:03 …" at bounding box center [369, 197] width 738 height 310
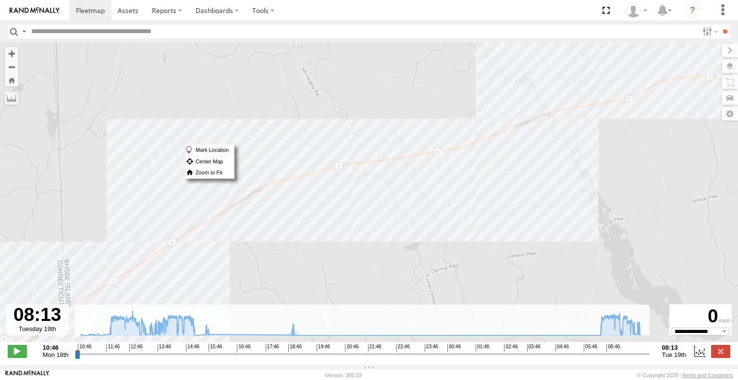
click at [512, 205] on div "Commuter V-6 11:17 Mon 13:15 Mon 15:07 Mon 15:38 Mon 18:53 Mon 07:50 Tue 08:03 …" at bounding box center [369, 197] width 738 height 310
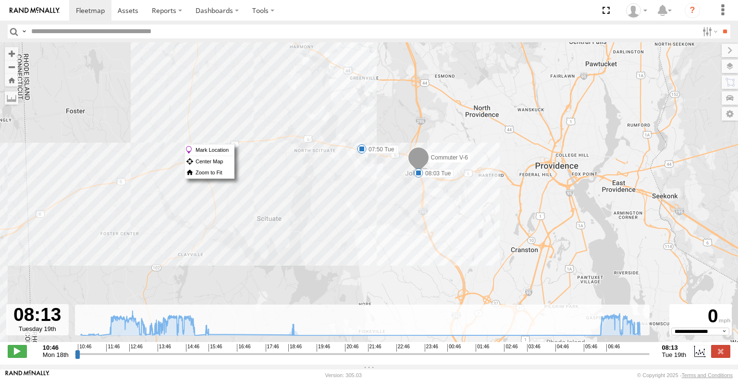
click at [245, 208] on div "Commuter V-6 11:17 Mon 13:15 Mon 15:07 Mon 15:38 Mon 18:53 Mon 07:50 Tue 08:03 …" at bounding box center [369, 197] width 738 height 310
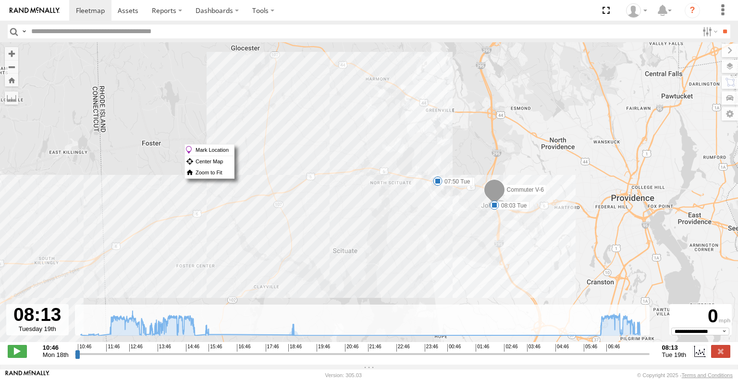
click at [565, 243] on div "Commuter V-6 11:17 Mon 13:15 Mon 15:07 Mon 15:38 Mon 18:53 Mon 07:50 Tue 08:03 …" at bounding box center [369, 197] width 738 height 310
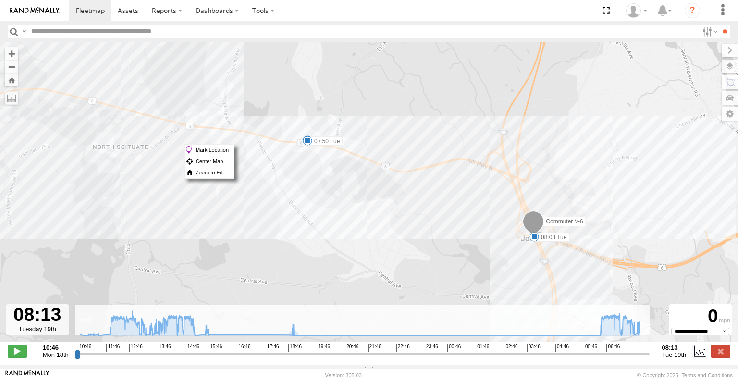
click at [467, 237] on div "Commuter V-6 11:17 Mon 13:15 Mon 15:07 Mon 15:38 Mon 18:53 Mon 07:50 Tue 08:03 …" at bounding box center [369, 197] width 738 height 310
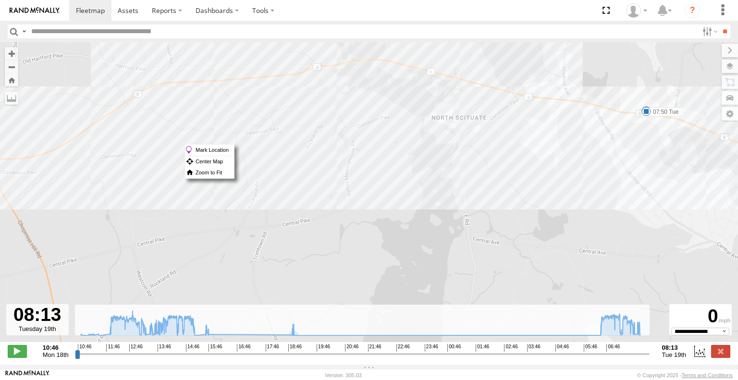
click at [626, 195] on div "Commuter V-6 11:17 Mon 13:15 Mon 15:07 Mon 15:38 Mon 18:53 Mon 07:50 Tue 08:03 …" at bounding box center [369, 197] width 738 height 310
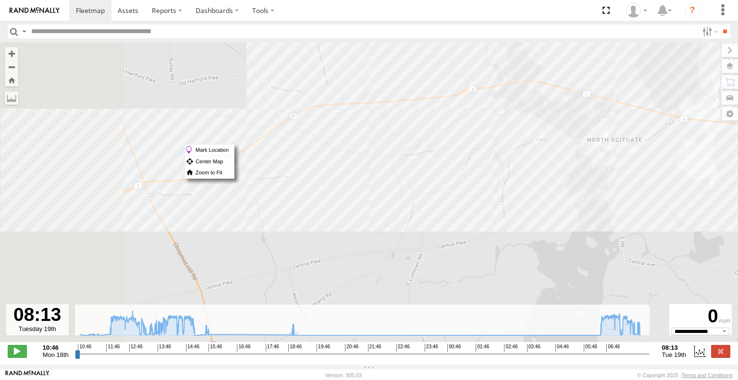
click at [692, 206] on div "Commuter V-6 11:17 Mon 13:15 Mon 15:07 Mon 15:38 Mon 18:53 Mon 07:50 Tue 08:03 …" at bounding box center [369, 197] width 738 height 310
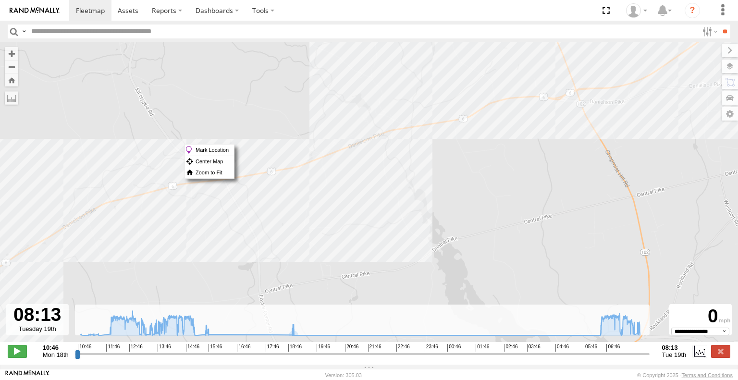
click at [596, 212] on div "Commuter V-6 11:17 Mon 13:15 Mon 15:07 Mon 15:38 Mon 18:53 Mon 07:50 Tue 08:03 …" at bounding box center [369, 197] width 738 height 310
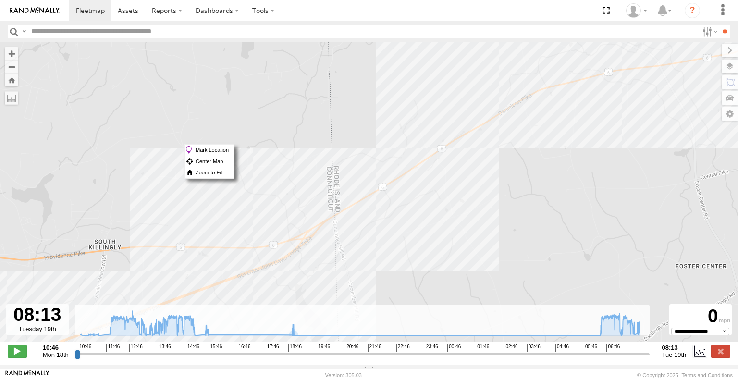
click at [719, 146] on div "Commuter V-6 11:17 Mon 13:15 Mon 15:07 Mon 15:38 Mon 18:53 Mon 07:50 Tue 08:03 …" at bounding box center [369, 197] width 738 height 310
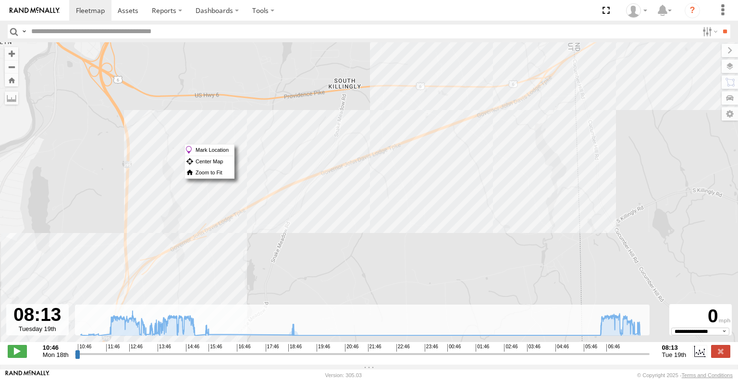
click at [676, 99] on div "Commuter V-6 11:17 Mon 13:15 Mon 15:07 Mon 15:38 Mon 18:53 Mon 07:50 Tue 08:03 …" at bounding box center [369, 197] width 738 height 310
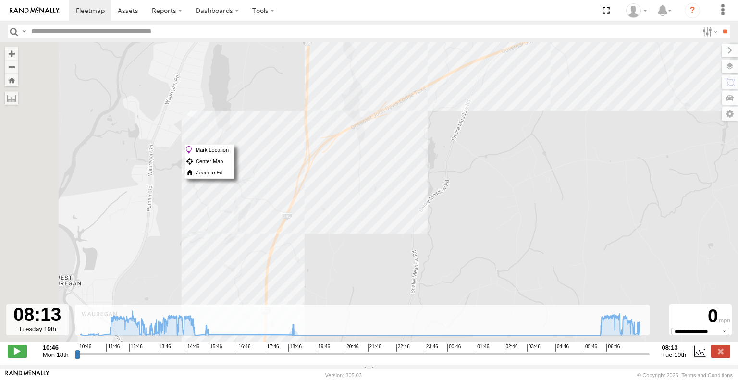
click at [607, 86] on div "Commuter V-6 11:17 Mon 13:15 Mon 15:07 Mon 15:38 Mon 18:53 Mon 07:50 Tue 08:03 …" at bounding box center [369, 197] width 738 height 310
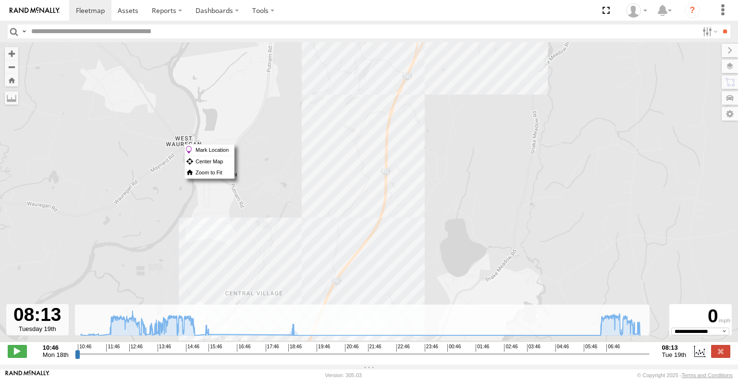
click at [498, 115] on div "Commuter V-6 11:17 Mon 13:15 Mon 15:07 Mon 15:38 Mon 18:53 Mon 07:50 Tue 08:03 …" at bounding box center [369, 197] width 738 height 310
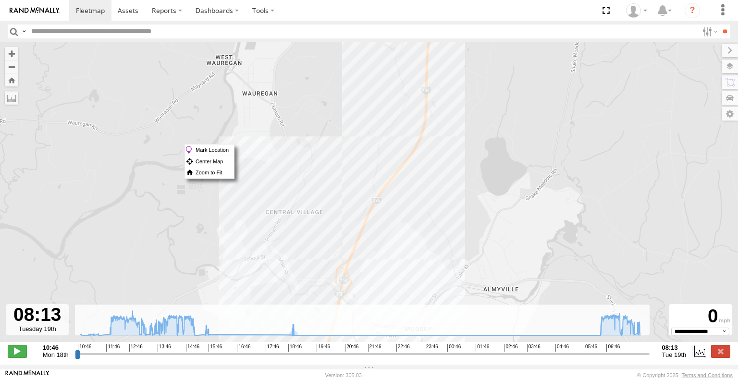
click at [516, 90] on div "Commuter V-6 11:17 Mon 13:15 Mon 15:07 Mon 15:38 Mon 18:53 Mon 07:50 Tue 08:03 …" at bounding box center [369, 197] width 738 height 310
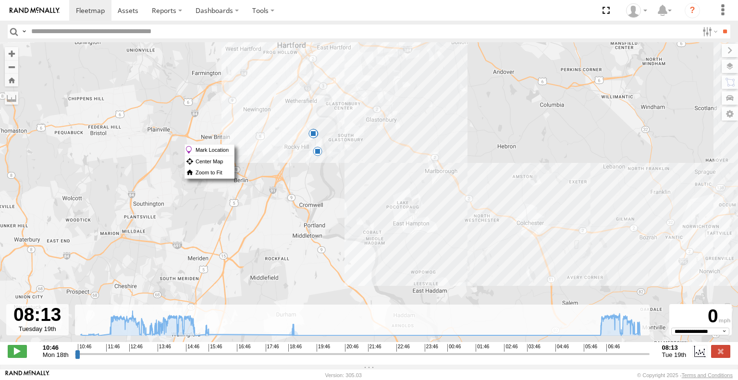
click at [708, 219] on div "Commuter V-6 11:17 Mon 13:15 Mon 15:07 Mon 15:38 Mon 18:53 Mon 07:50 Tue 08:03 …" at bounding box center [369, 197] width 738 height 310
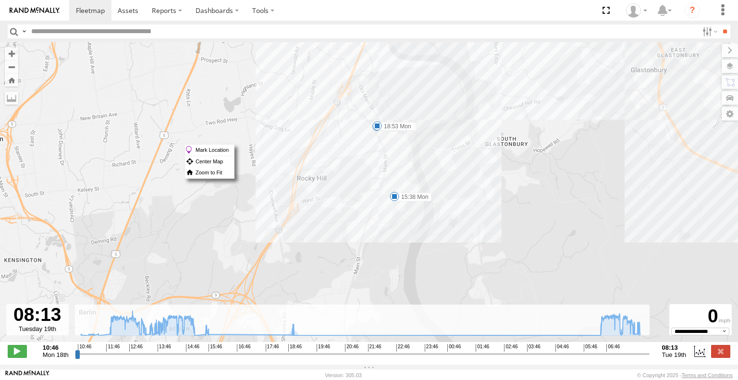
drag, startPoint x: 386, startPoint y: 229, endPoint x: 560, endPoint y: 110, distance: 210.8
click at [560, 110] on div "Commuter V-6 11:17 Mon 13:15 Mon 15:07 Mon 15:38 Mon 18:53 Mon 07:50 Tue 08:03 …" at bounding box center [369, 197] width 738 height 310
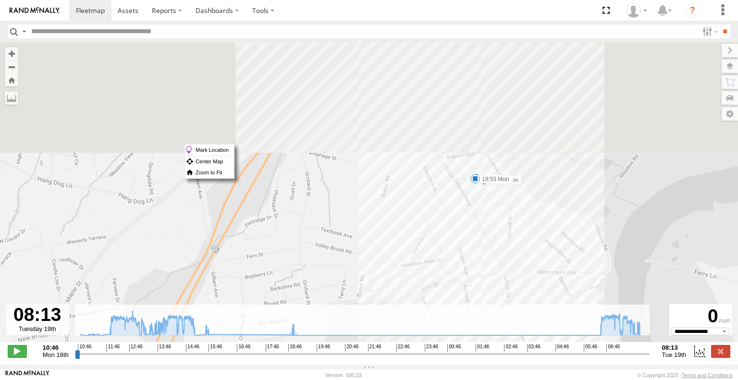
drag, startPoint x: 471, startPoint y: 109, endPoint x: 494, endPoint y: 268, distance: 161.1
click at [494, 268] on div "Commuter V-6 11:17 Mon 13:15 Mon 15:07 Mon 15:38 Mon 18:53 Mon 07:50 Tue 08:03 …" at bounding box center [369, 197] width 738 height 310
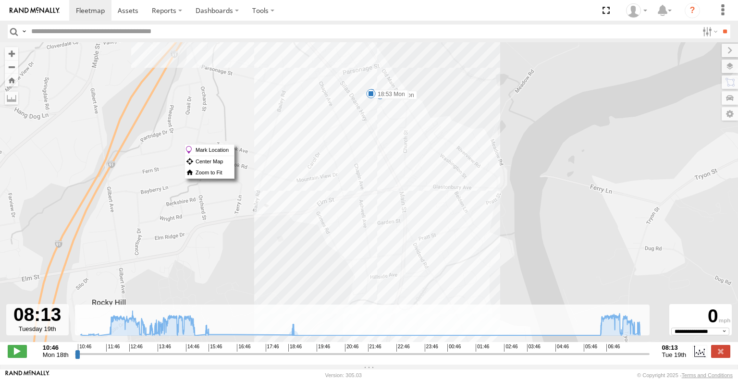
drag, startPoint x: 586, startPoint y: 231, endPoint x: 482, endPoint y: 122, distance: 150.5
click at [482, 122] on div "Commuter V-6 11:17 Mon 13:15 Mon 15:07 Mon 15:38 Mon 18:53 Mon 07:50 Tue 08:03 …" at bounding box center [369, 197] width 738 height 310
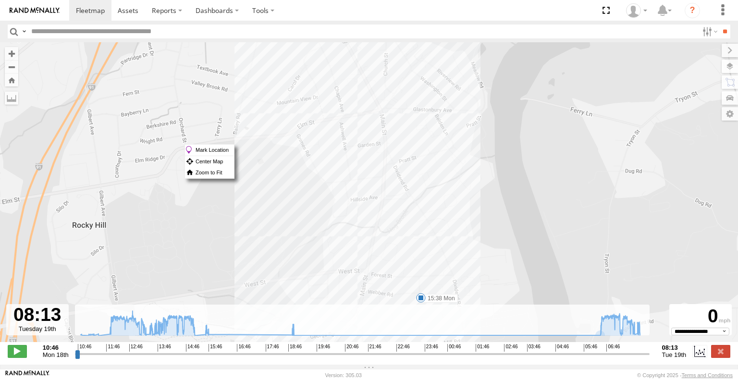
drag, startPoint x: 561, startPoint y: 306, endPoint x: 513, endPoint y: 159, distance: 154.1
click at [517, 171] on div "Commuter V-6 11:17 Mon 13:15 Mon 15:07 Mon 15:38 Mon 18:53 Mon 07:50 Tue 08:03 …" at bounding box center [369, 197] width 738 height 310
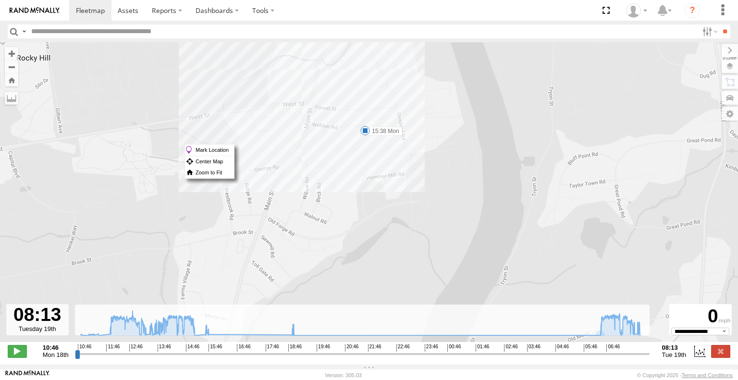
drag, startPoint x: 509, startPoint y: 213, endPoint x: 625, endPoint y: 313, distance: 153.9
click at [625, 313] on div "To navigate the map with touch gestures double-tap and hold your finger on the …" at bounding box center [369, 203] width 738 height 322
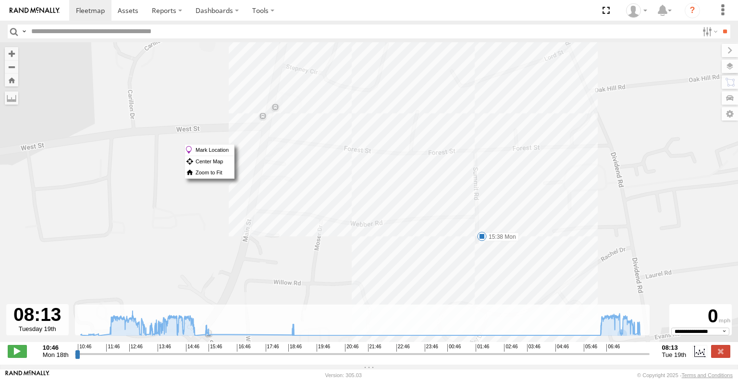
drag, startPoint x: 416, startPoint y: 199, endPoint x: 598, endPoint y: 292, distance: 204.7
click at [598, 292] on div "Commuter V-6 11:17 Mon 13:15 Mon 15:07 Mon 15:38 Mon 18:53 Mon 07:50 Tue 08:03 …" at bounding box center [369, 197] width 738 height 310
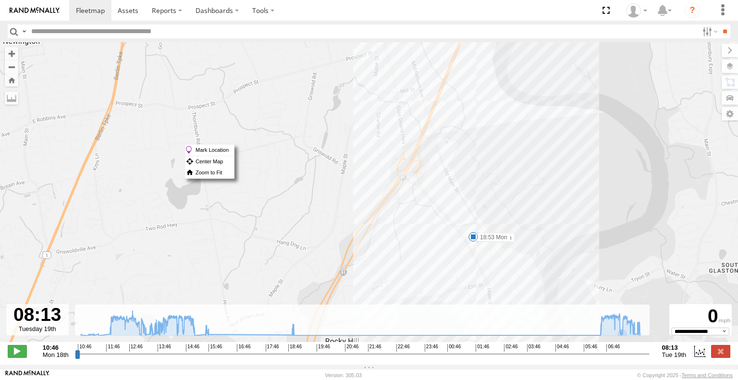
drag, startPoint x: 411, startPoint y: 99, endPoint x: 462, endPoint y: 232, distance: 143.0
click at [462, 232] on div "Commuter V-6 11:17 Mon 13:15 Mon 15:07 Mon 15:38 Mon 18:53 Mon 07:50 Tue 08:03 …" at bounding box center [369, 197] width 738 height 310
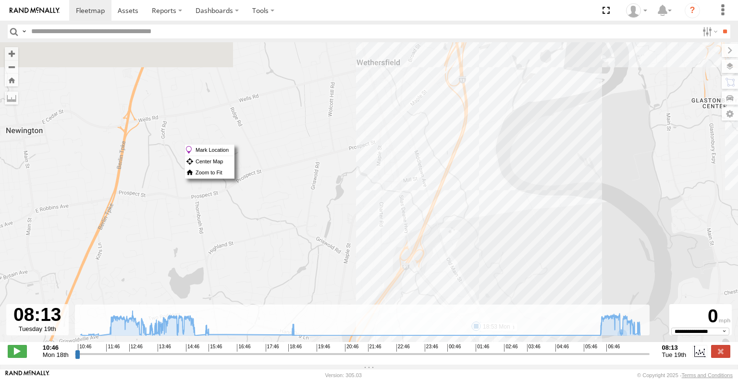
drag, startPoint x: 521, startPoint y: 118, endPoint x: 514, endPoint y: 256, distance: 138.5
click at [514, 256] on div "Commuter V-6 11:17 Mon 13:15 Mon 15:07 Mon 15:38 Mon 18:53 Mon 07:50 Tue 08:03 …" at bounding box center [369, 197] width 738 height 310
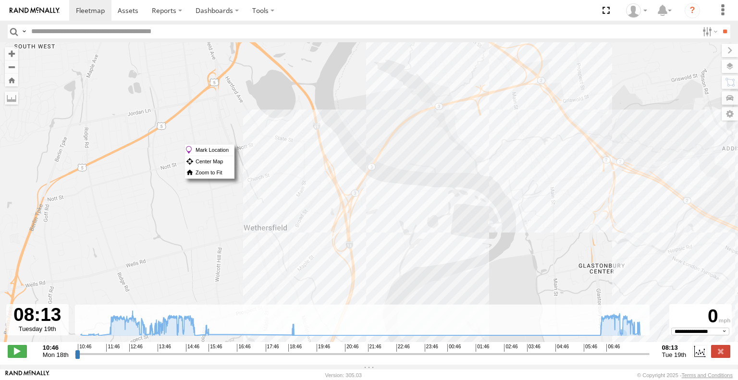
drag, startPoint x: 556, startPoint y: 144, endPoint x: 474, endPoint y: 234, distance: 121.4
click at [467, 233] on div "Commuter V-6 11:17 Mon 13:15 Mon 15:07 Mon 15:38 Mon 18:53 Mon 07:50 Tue 08:03 …" at bounding box center [369, 197] width 738 height 310
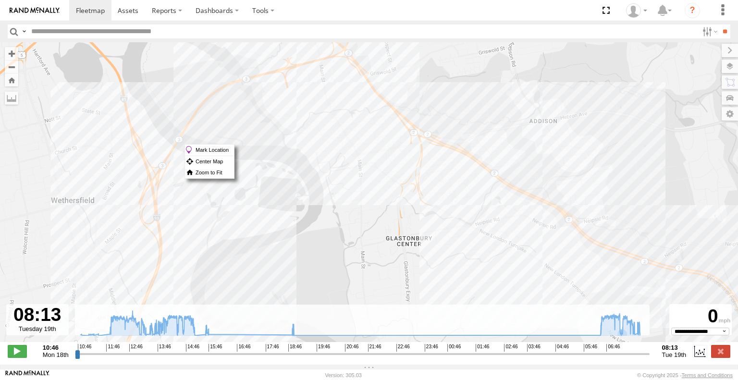
drag, startPoint x: 623, startPoint y: 211, endPoint x: 430, endPoint y: 182, distance: 194.8
click at [430, 182] on div "Commuter V-6 11:17 Mon 13:15 Mon 15:07 Mon 15:38 Mon 18:53 Mon 07:50 Tue 08:03 …" at bounding box center [369, 197] width 738 height 310
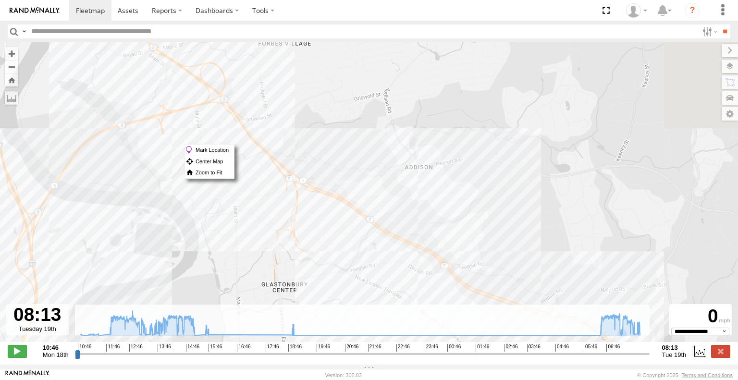
drag, startPoint x: 589, startPoint y: 146, endPoint x: 463, endPoint y: 193, distance: 134.5
click at [463, 193] on div "Commuter V-6 11:17 Mon 13:15 Mon 15:07 Mon 15:38 Mon 18:53 Mon 07:50 Tue 08:03 …" at bounding box center [369, 197] width 738 height 310
select select "**********"
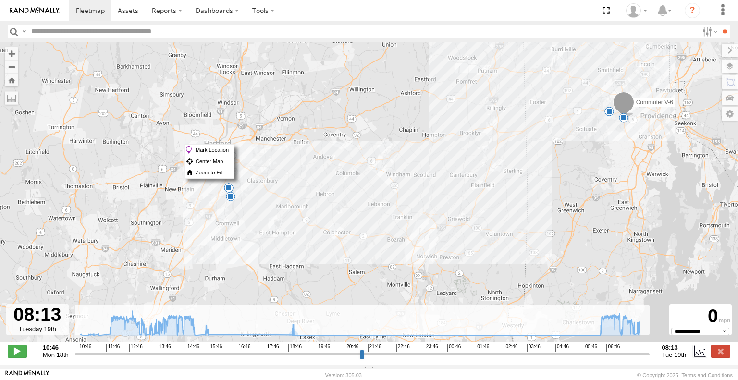
drag, startPoint x: 529, startPoint y: 167, endPoint x: 296, endPoint y: 138, distance: 234.7
click at [296, 138] on div "Commuter V-6 11:17 Mon 13:15 Mon 15:07 Mon 15:38 Mon 18:53 Mon 07:50 Tue 08:03 …" at bounding box center [369, 197] width 738 height 310
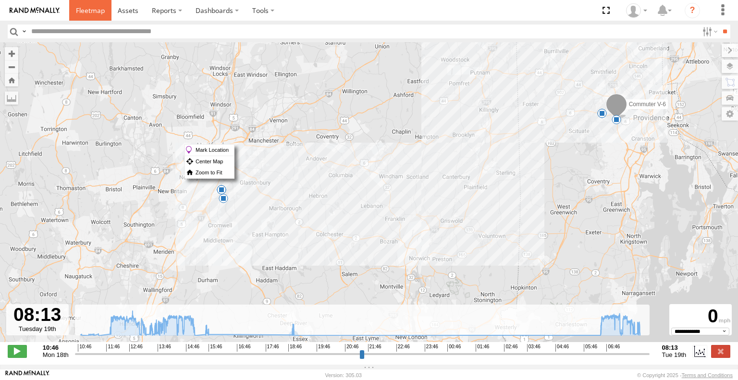
click at [93, 6] on span at bounding box center [90, 10] width 29 height 9
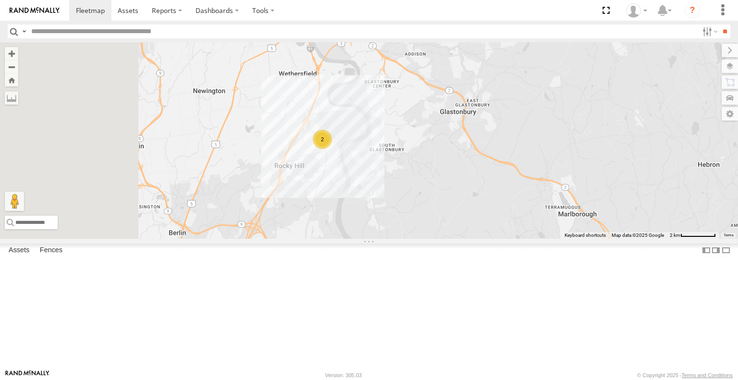
drag, startPoint x: 441, startPoint y: 215, endPoint x: 534, endPoint y: 180, distance: 99.5
click at [534, 180] on div "Commuter V-7 Commuter V-6 2" at bounding box center [369, 140] width 738 height 196
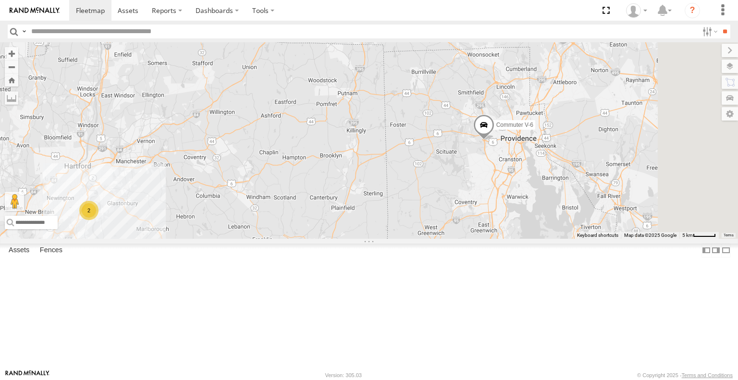
drag, startPoint x: 640, startPoint y: 156, endPoint x: 384, endPoint y: 241, distance: 269.1
click at [385, 238] on div "Commuter V-7 Commuter V-6 2" at bounding box center [369, 140] width 738 height 196
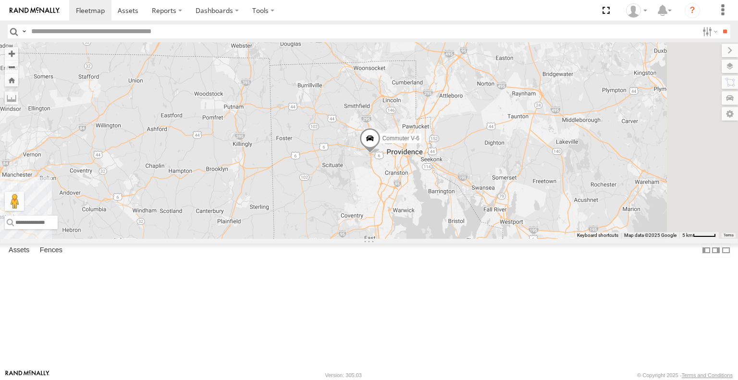
drag, startPoint x: 642, startPoint y: 204, endPoint x: 535, endPoint y: 219, distance: 107.2
click at [535, 219] on div "Commuter V-7 Commuter V-6 2" at bounding box center [369, 140] width 738 height 196
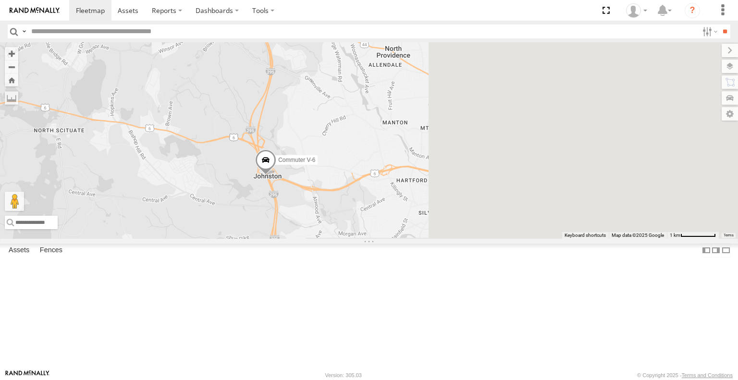
drag, startPoint x: 584, startPoint y: 236, endPoint x: 200, endPoint y: 171, distance: 389.7
click at [200, 171] on main "To navigate the map with touch gestures double-tap and hold your finger on the …" at bounding box center [369, 205] width 738 height 327
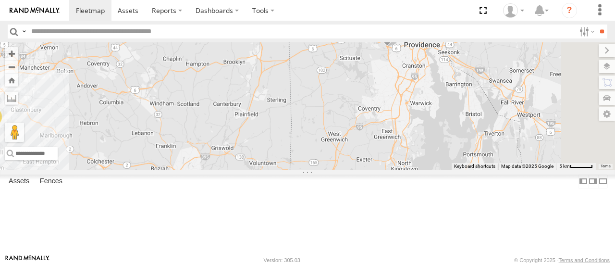
drag, startPoint x: 574, startPoint y: 124, endPoint x: 273, endPoint y: 151, distance: 302.3
click at [273, 151] on div "Commuter V-6 Commuter V-7 2" at bounding box center [307, 105] width 615 height 127
